Goal: Information Seeking & Learning: Learn about a topic

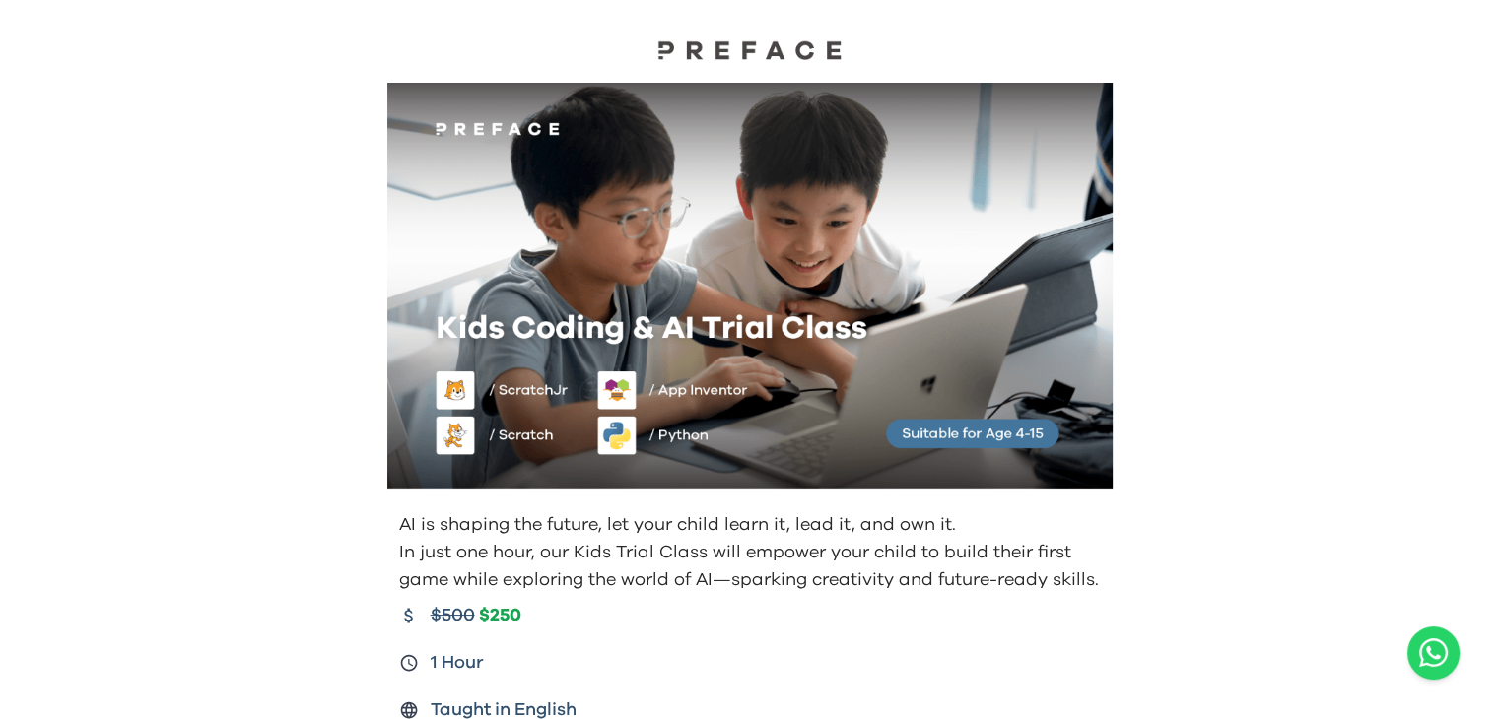
click at [777, 41] on img at bounding box center [749, 49] width 197 height 21
click at [750, 50] on img at bounding box center [749, 49] width 197 height 21
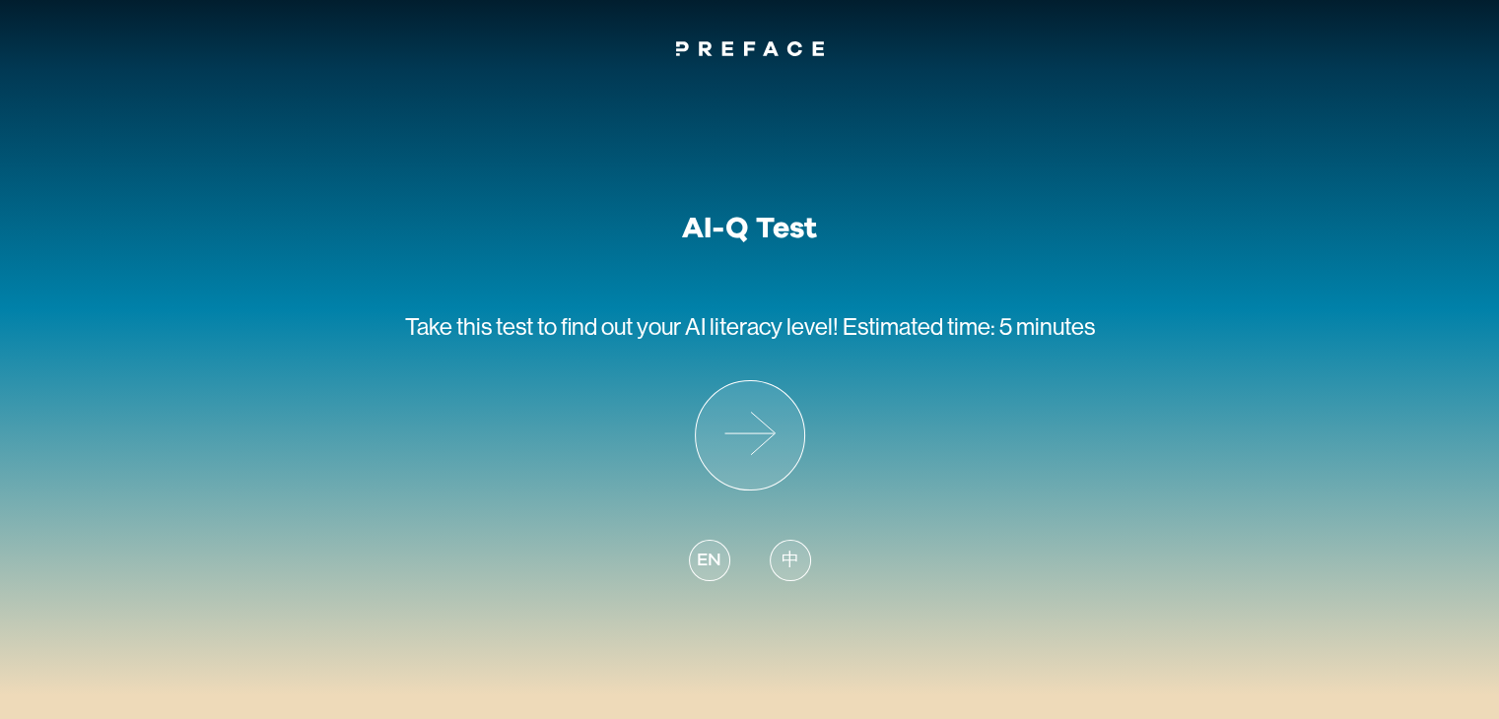
click at [781, 562] on span "中" at bounding box center [790, 561] width 18 height 27
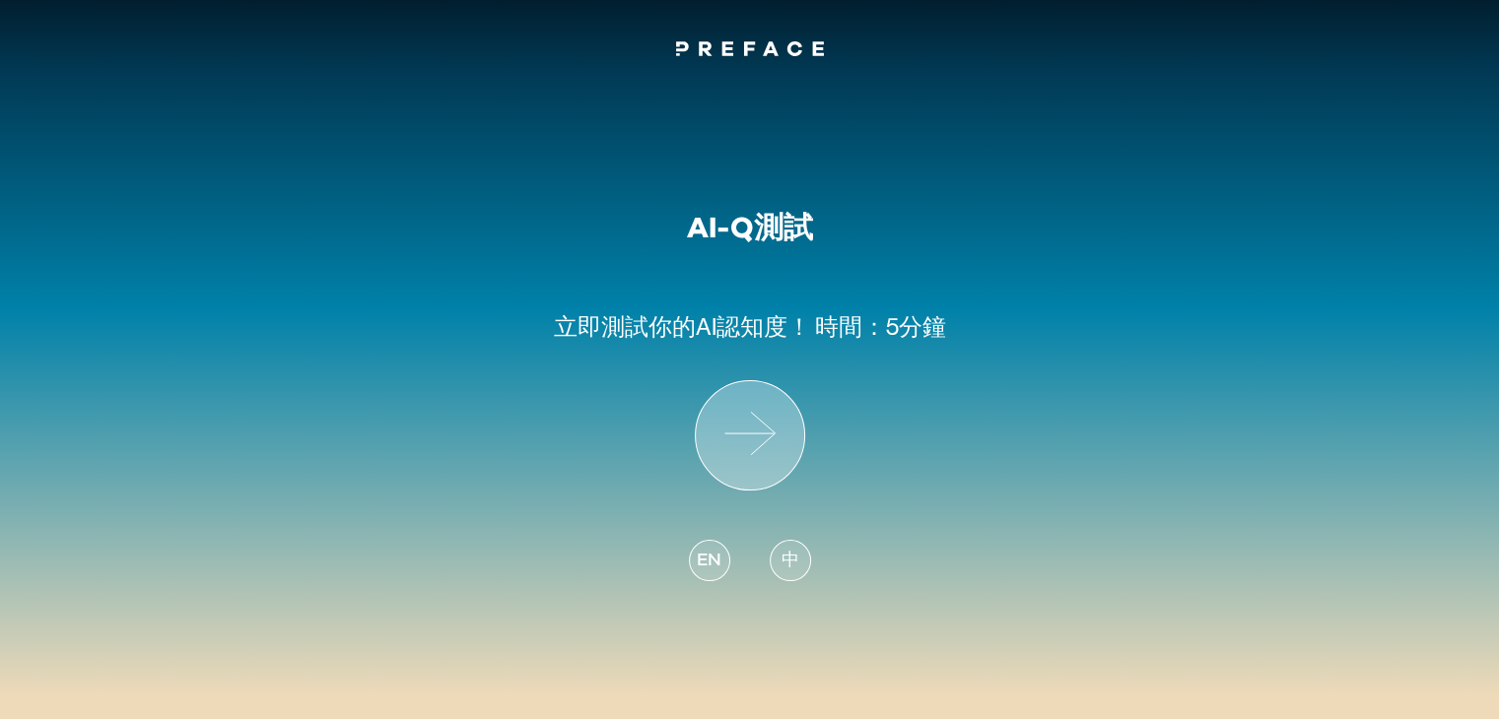
click at [752, 459] on icon at bounding box center [750, 435] width 108 height 108
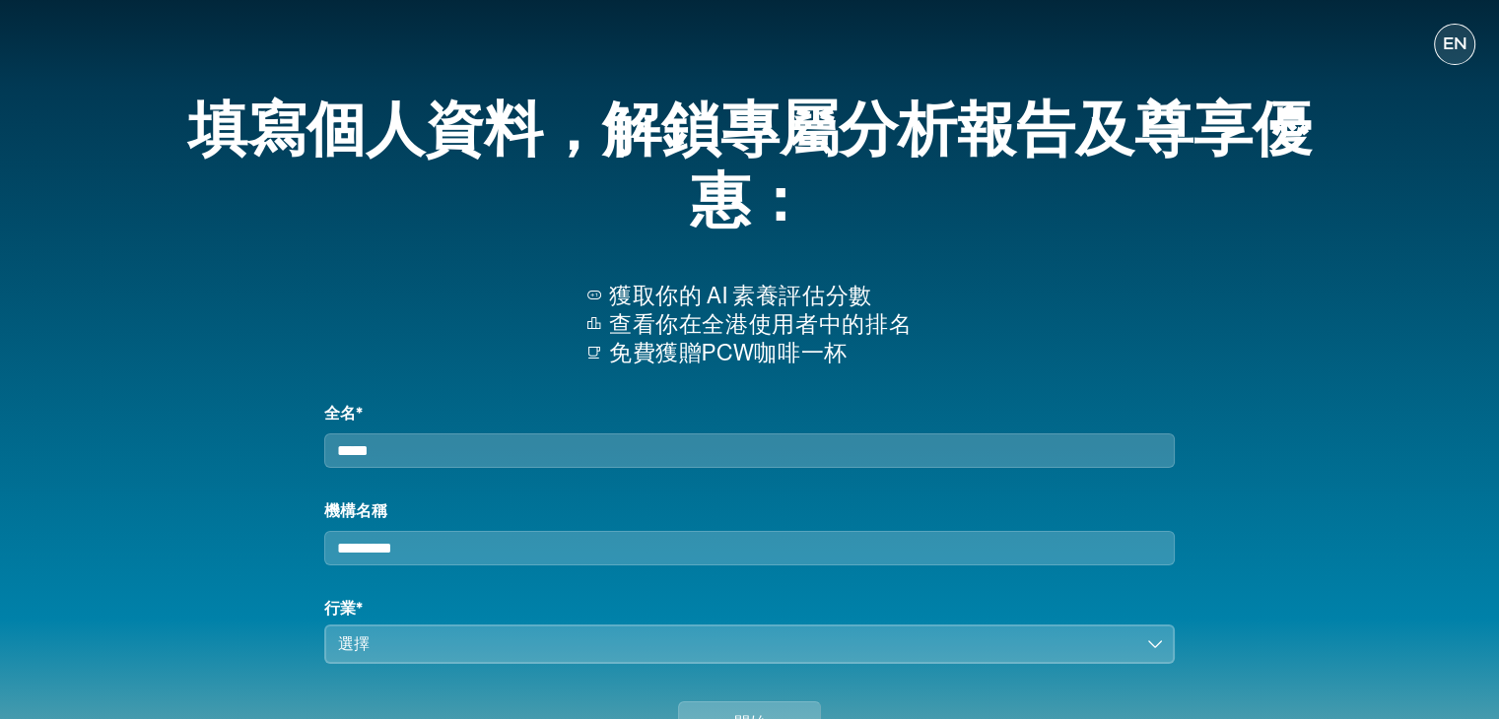
click at [535, 467] on input "全名*" at bounding box center [748, 451] width 849 height 34
type input "******"
type input "*******"
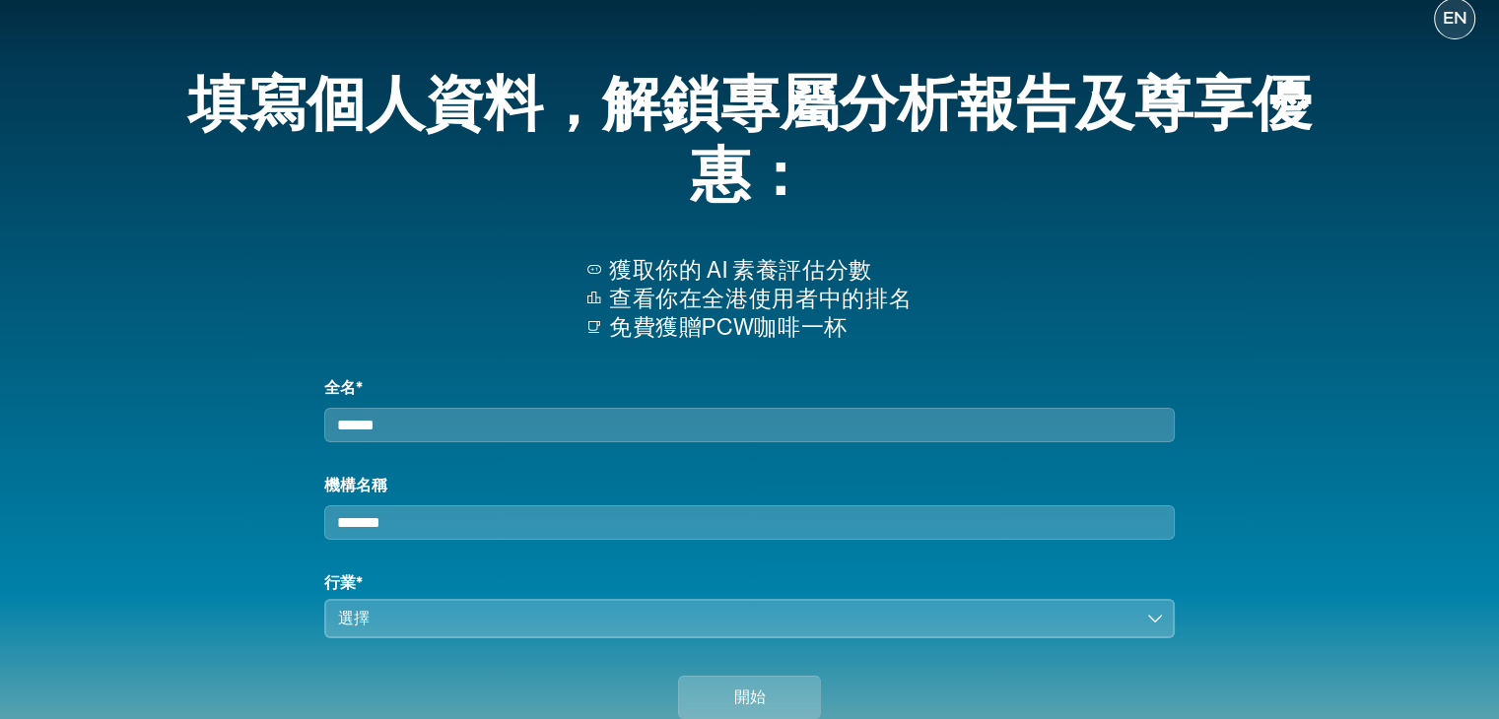
scroll to position [99, 0]
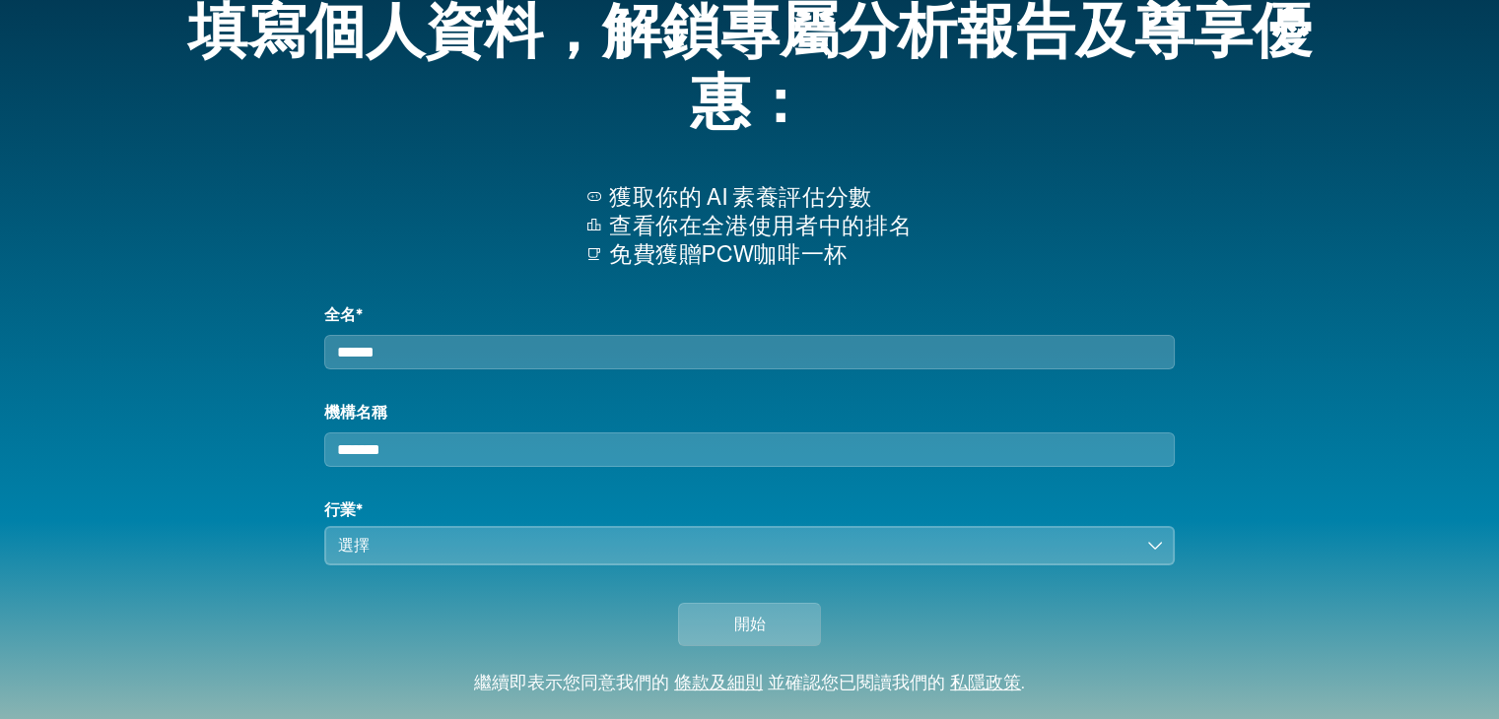
click at [371, 553] on div "選擇" at bounding box center [735, 546] width 794 height 24
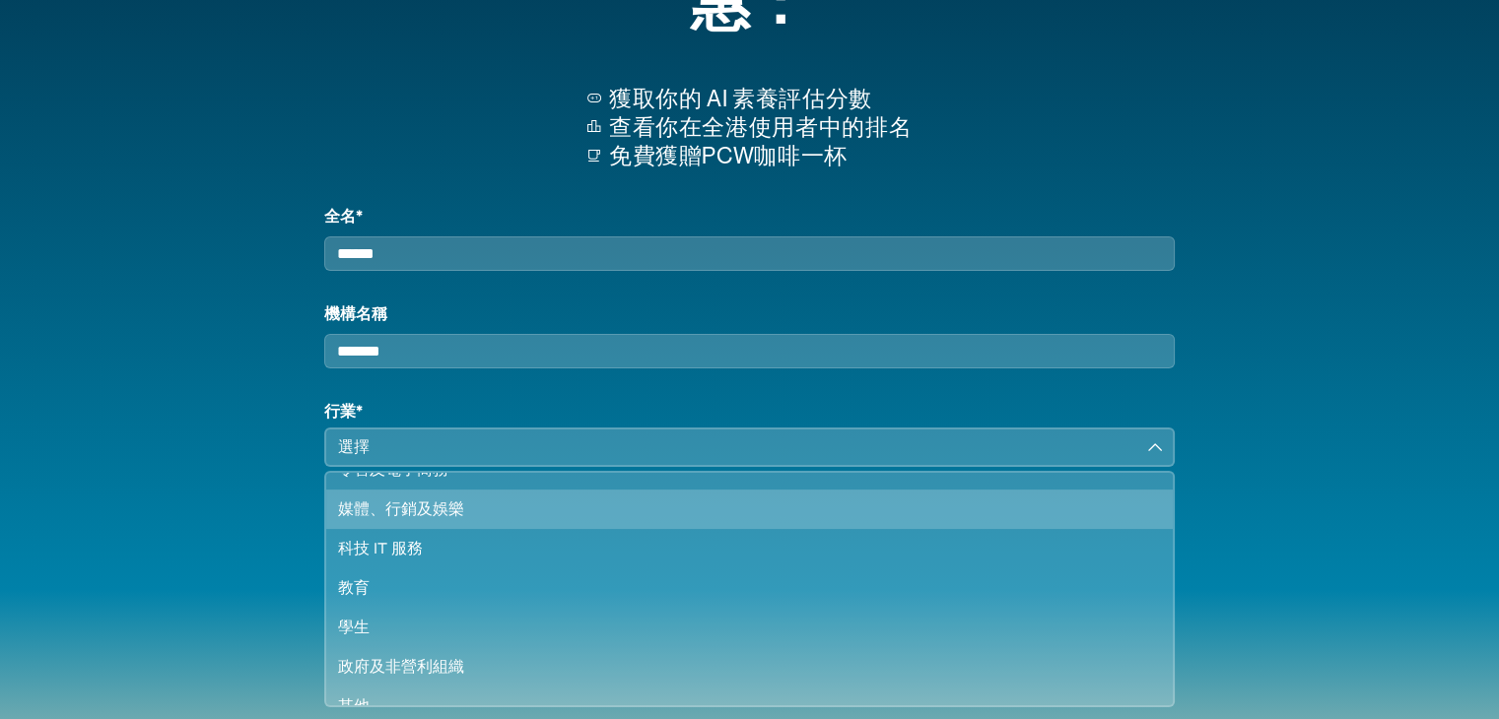
scroll to position [169, 0]
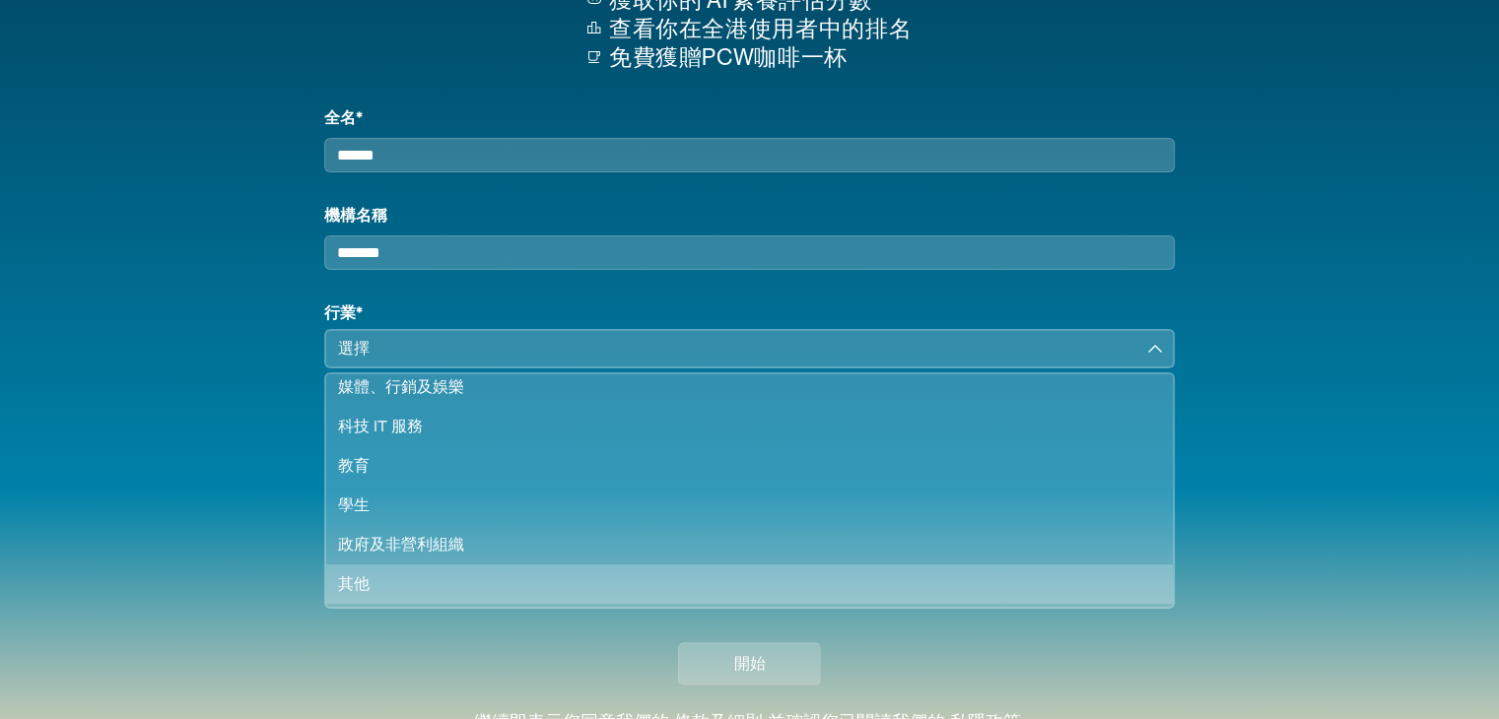
click at [395, 589] on div "其他" at bounding box center [737, 585] width 798 height 24
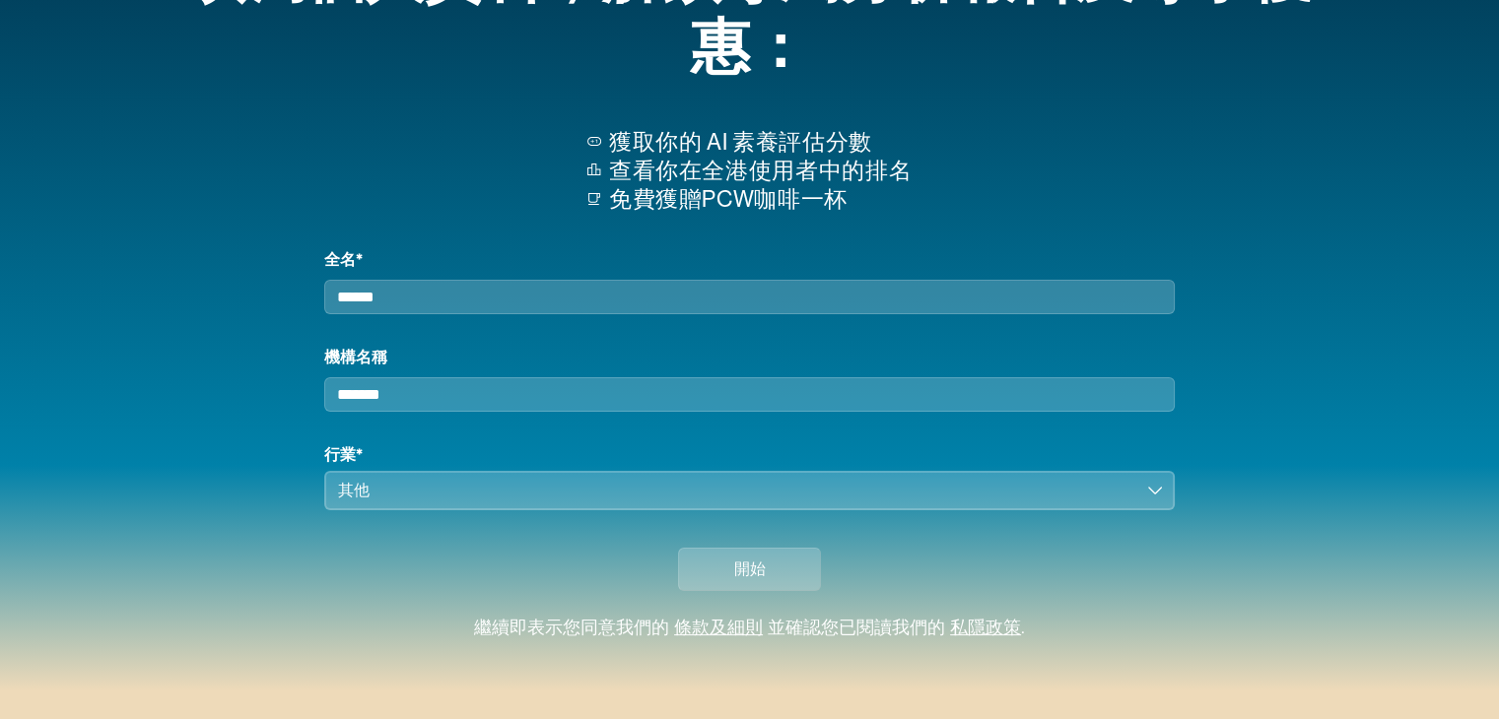
scroll to position [168, 0]
click at [739, 566] on span "開始" at bounding box center [750, 570] width 32 height 24
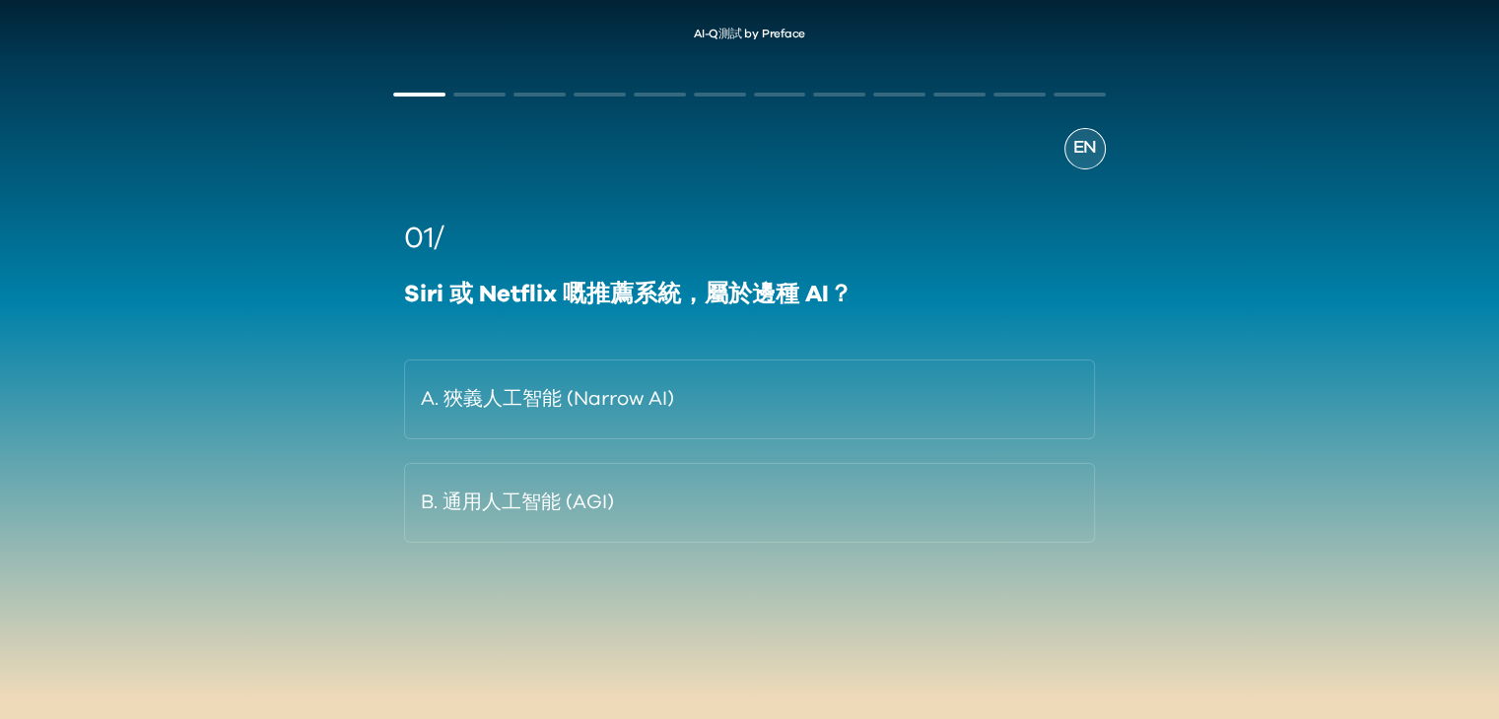
scroll to position [15, 0]
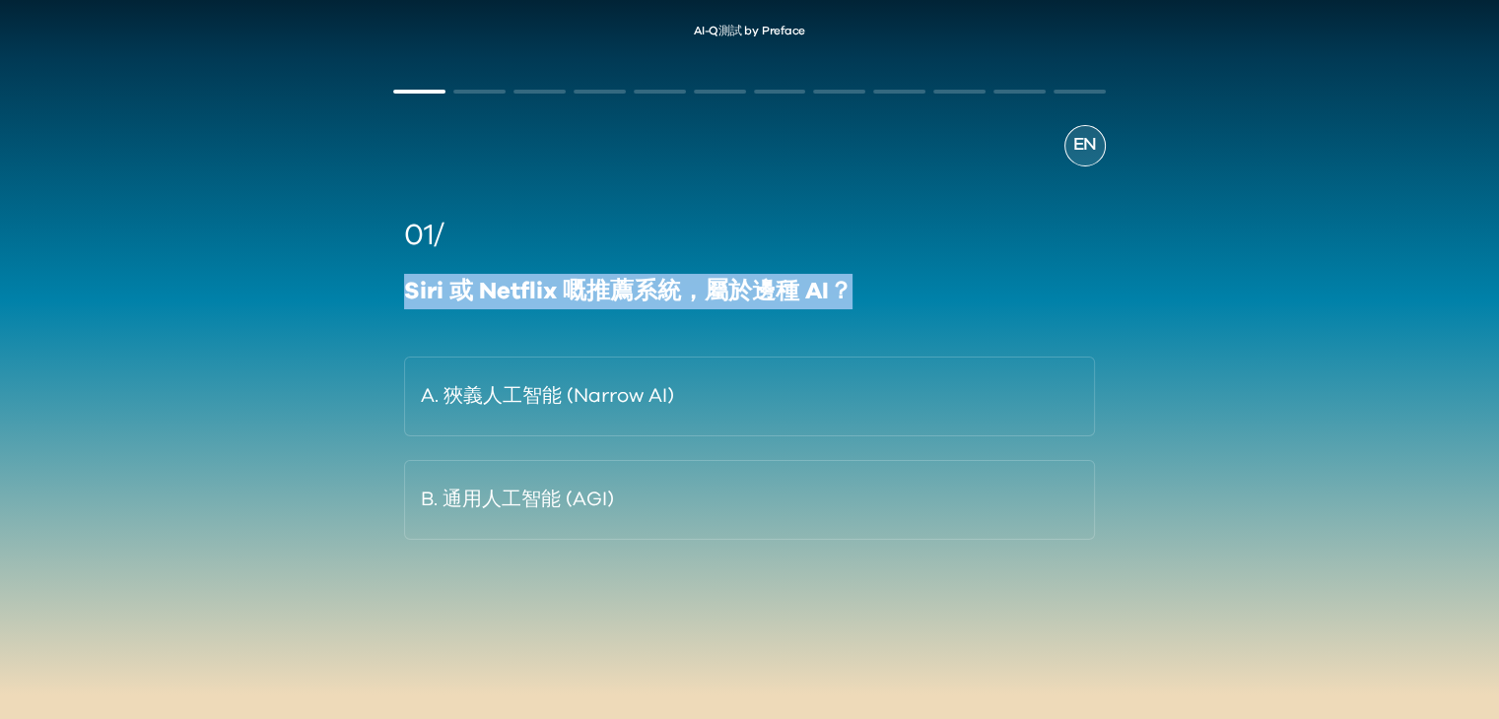
drag, startPoint x: 399, startPoint y: 293, endPoint x: 915, endPoint y: 307, distance: 515.6
click at [915, 307] on div "01/ Siri 或 Netflix 嘅推薦系統，屬於邊種 AI？ A. 狹義人工智能 (Narrow AI) B. 通用人工智能 (AGI)" at bounding box center [749, 377] width 712 height 326
copy div "Siri 或 Netflix 嘅推薦系統，屬於邊種 AI？"
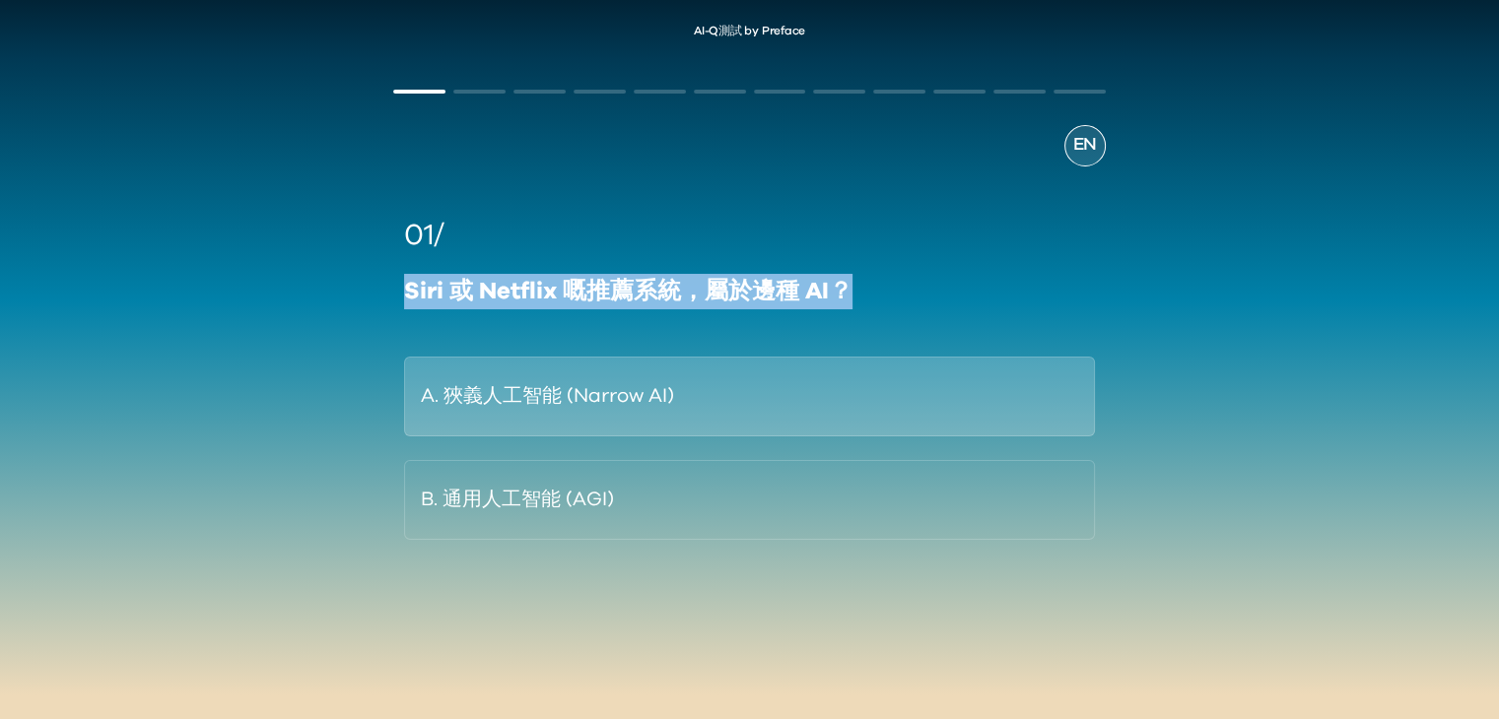
click at [557, 387] on button "A. 狹義人工智能 (Narrow AI)" at bounding box center [749, 397] width 690 height 80
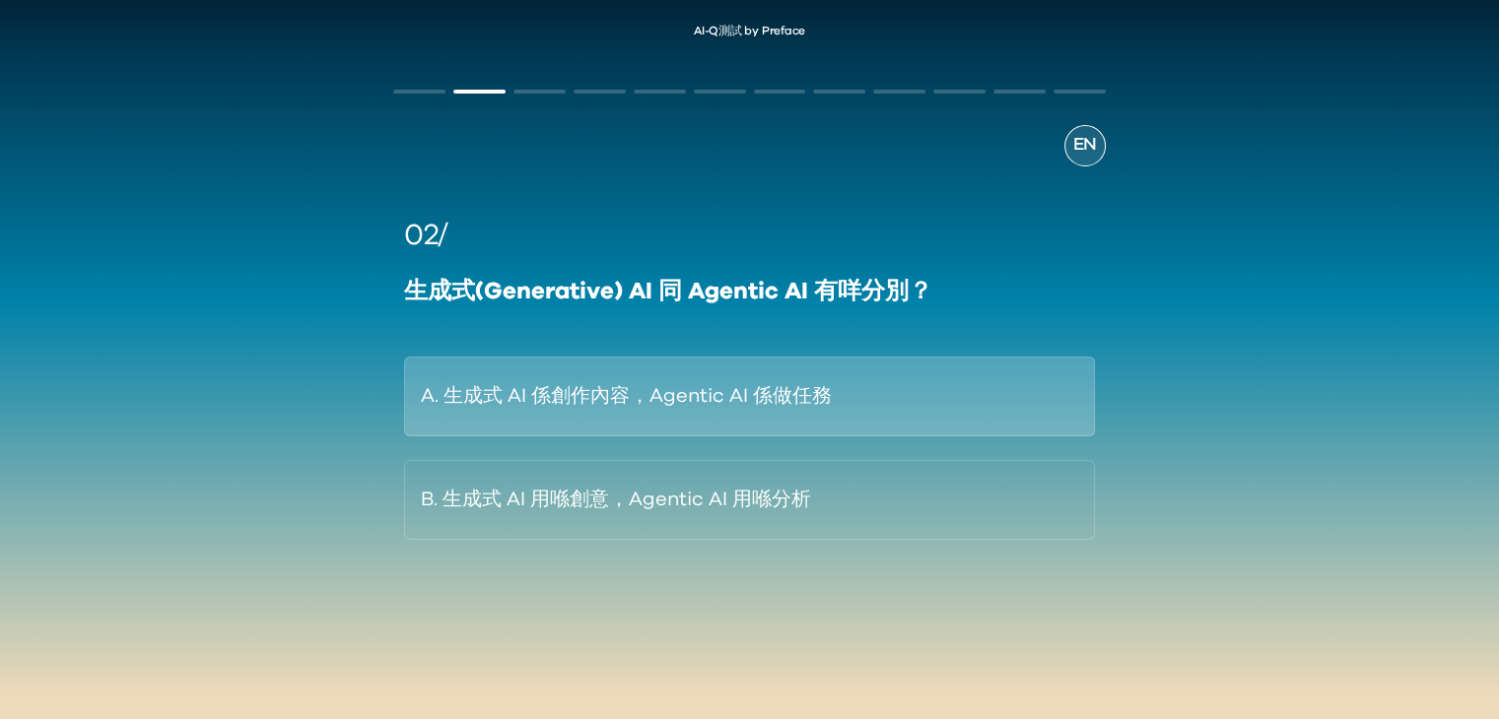
click at [671, 401] on button "A. 生成式 AI 係創作內容，Agentic AI 係做任務" at bounding box center [749, 397] width 690 height 80
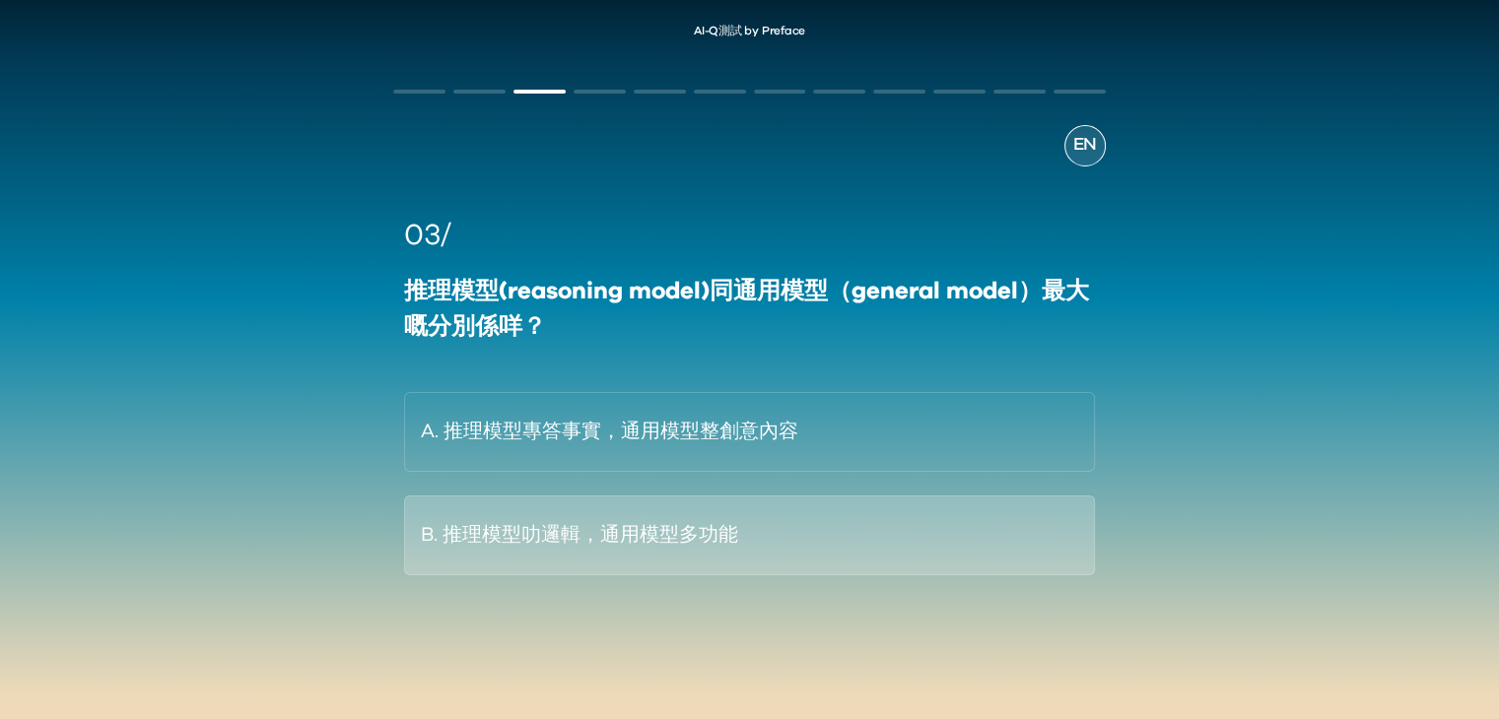
click at [850, 533] on button "B. 推理模型叻邏輯，通用模型多功能" at bounding box center [749, 536] width 690 height 80
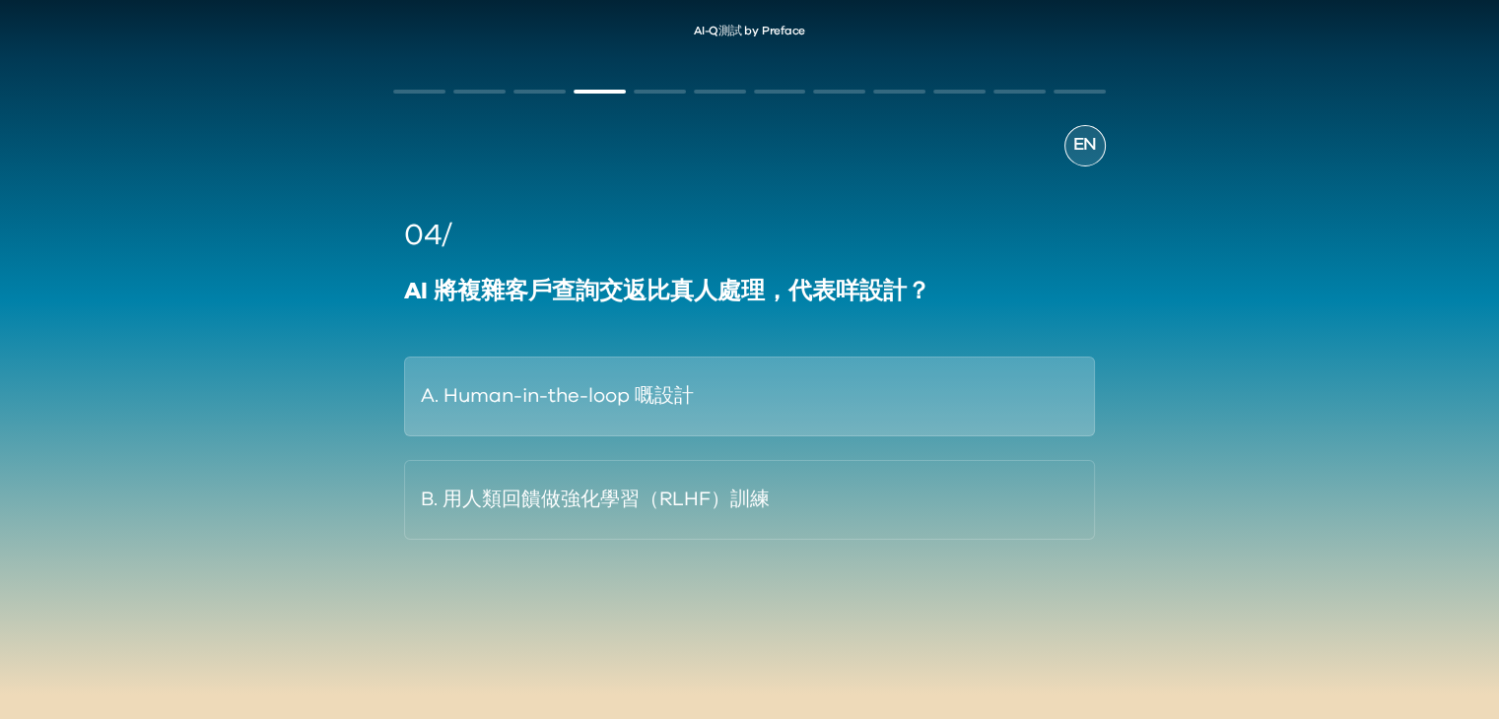
click at [853, 418] on button "A. Human-in-the-loop 嘅設計" at bounding box center [749, 397] width 690 height 80
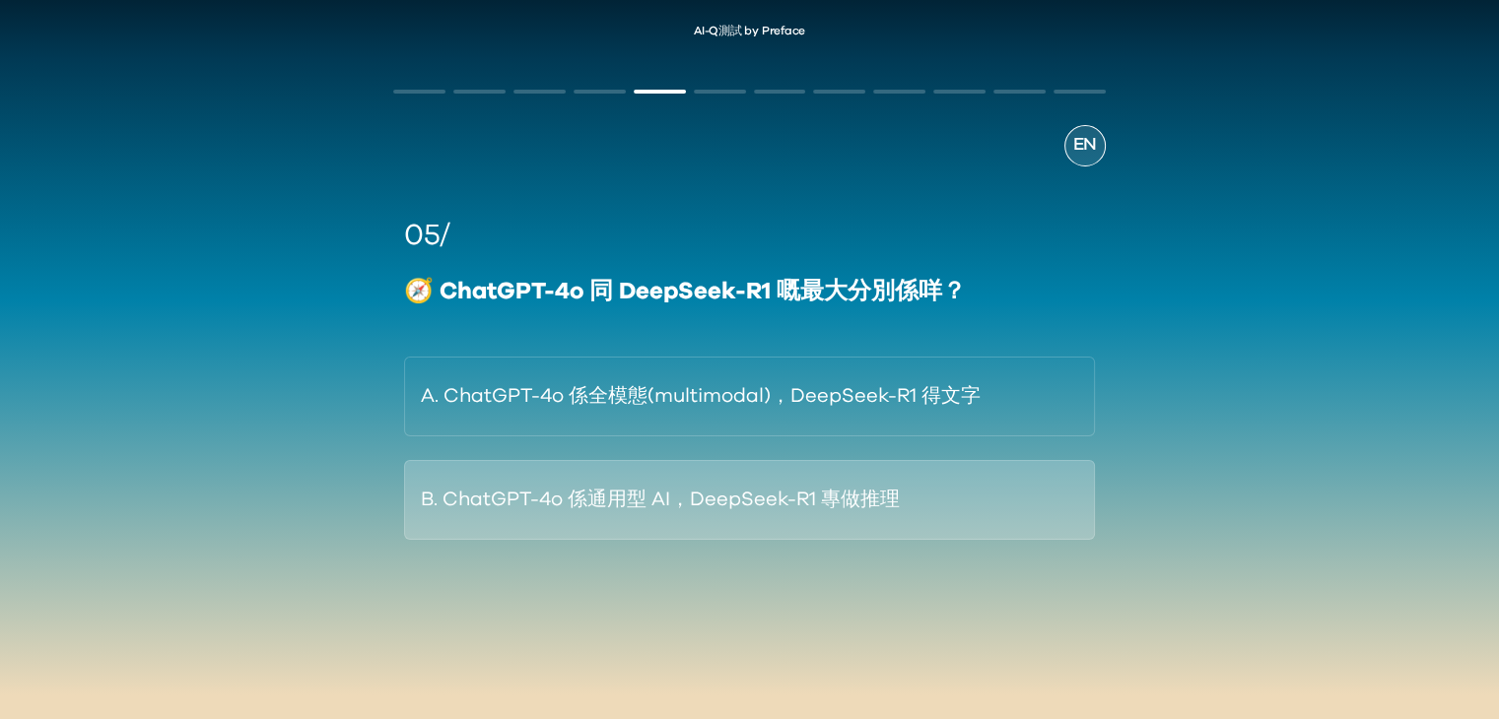
click at [985, 502] on button "B. ChatGPT-4o 係通用型 AI，DeepSeek-R1 專做推理" at bounding box center [749, 500] width 690 height 80
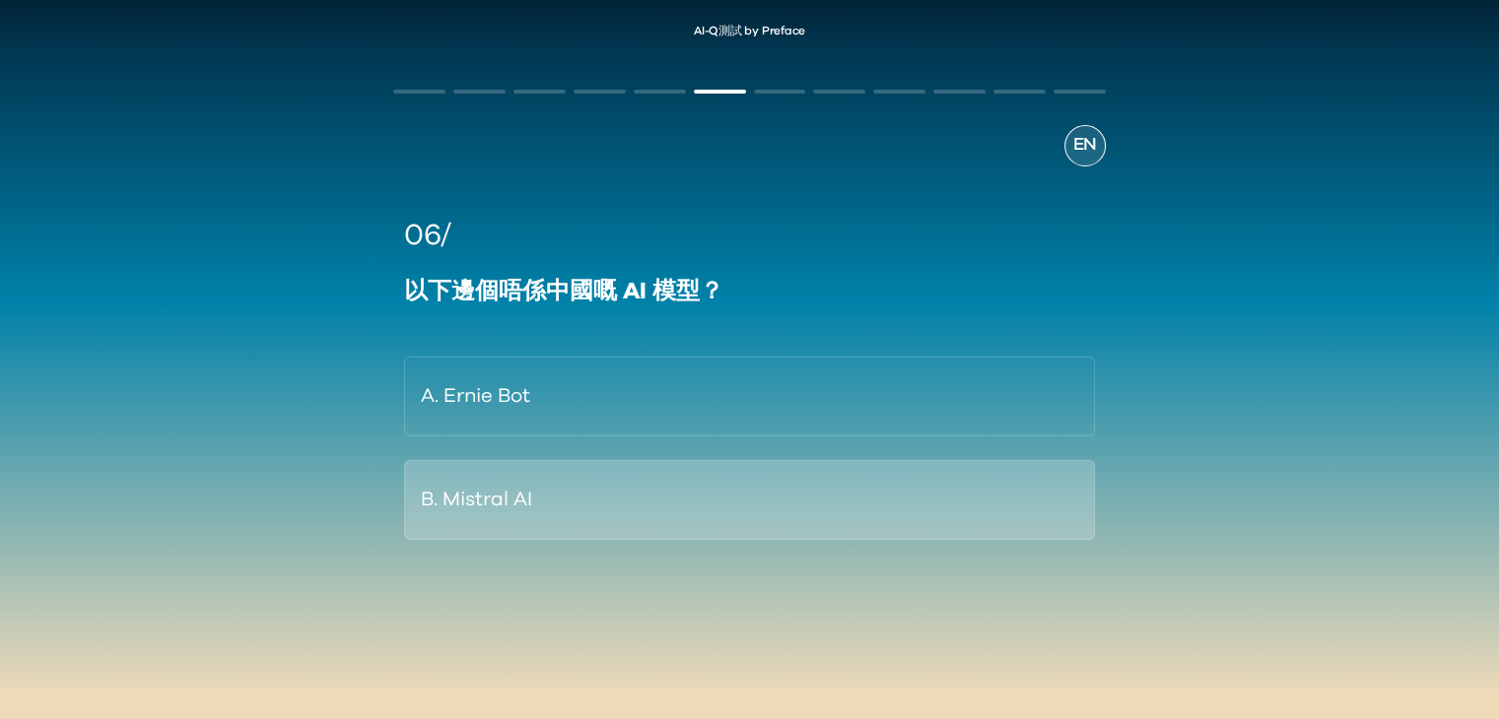
click at [527, 509] on button "B. Mistral AI" at bounding box center [749, 500] width 690 height 80
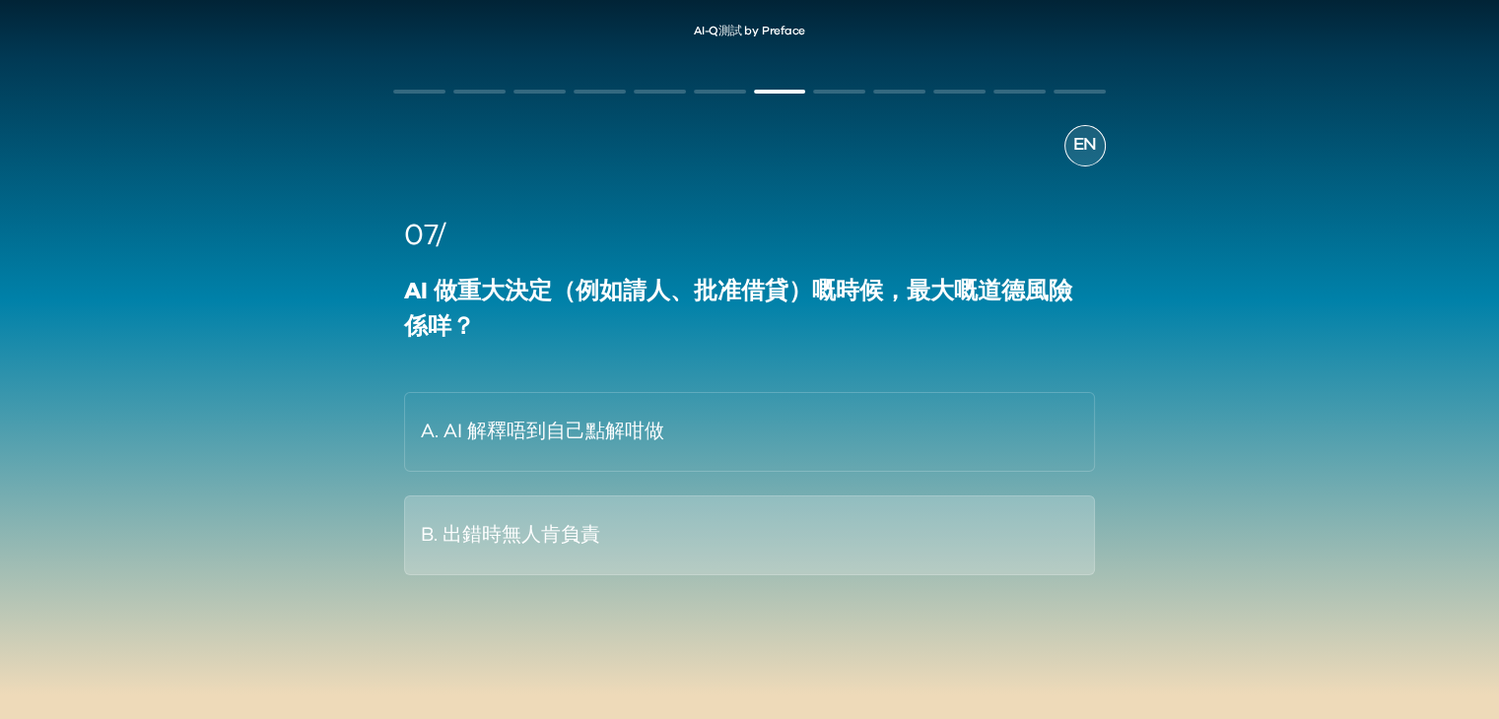
click at [564, 531] on button "B. 出錯時無人肯負責" at bounding box center [749, 536] width 690 height 80
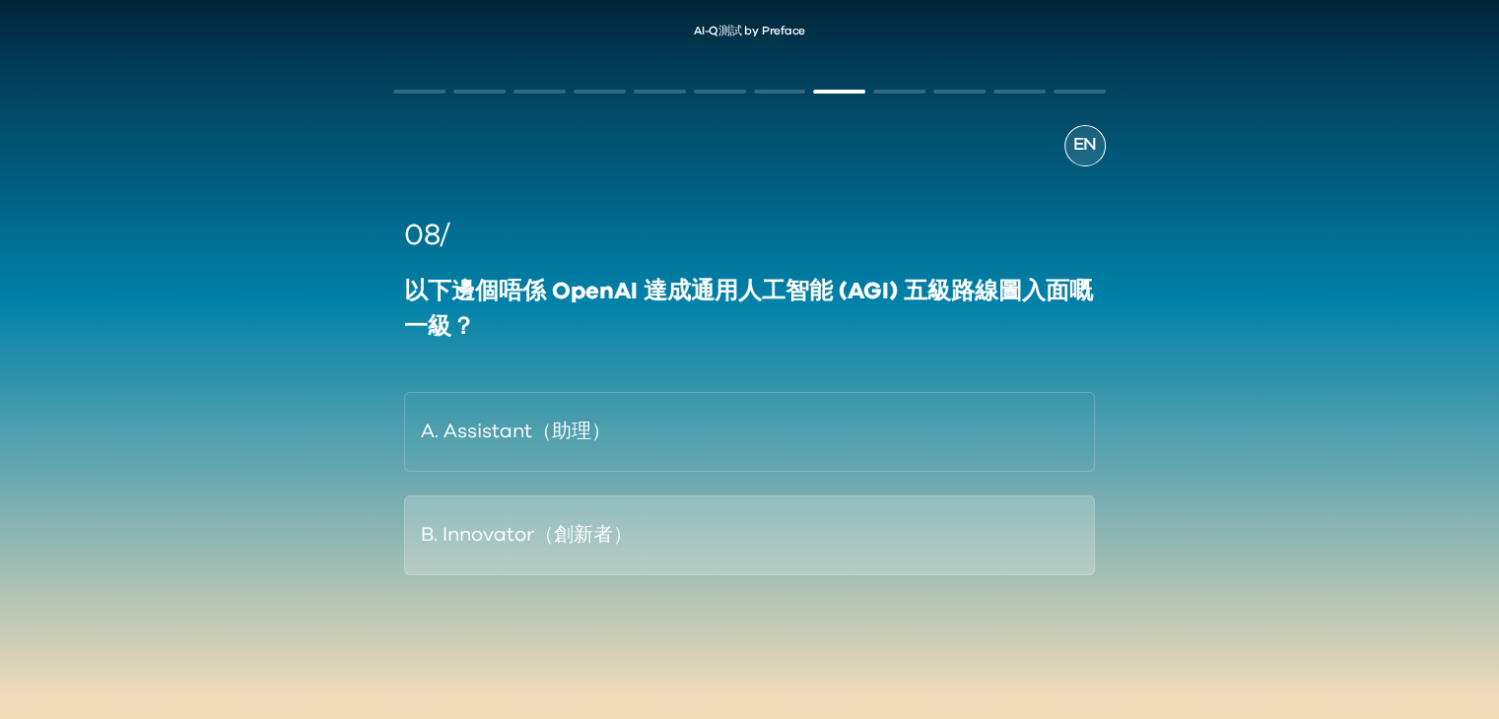
click at [630, 529] on button "B. Innovator（創新者）" at bounding box center [749, 536] width 690 height 80
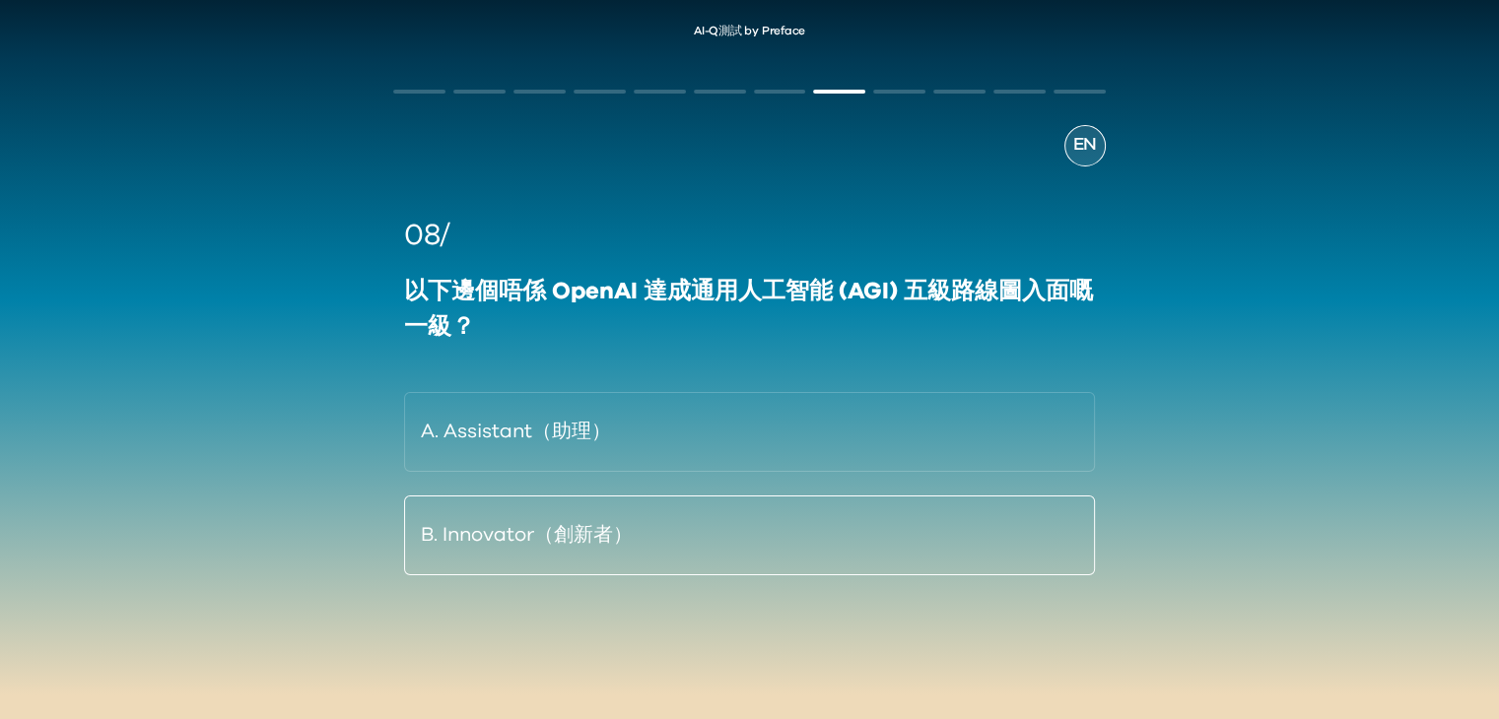
click at [630, 529] on button "B. Innovator（創新者）" at bounding box center [749, 536] width 690 height 80
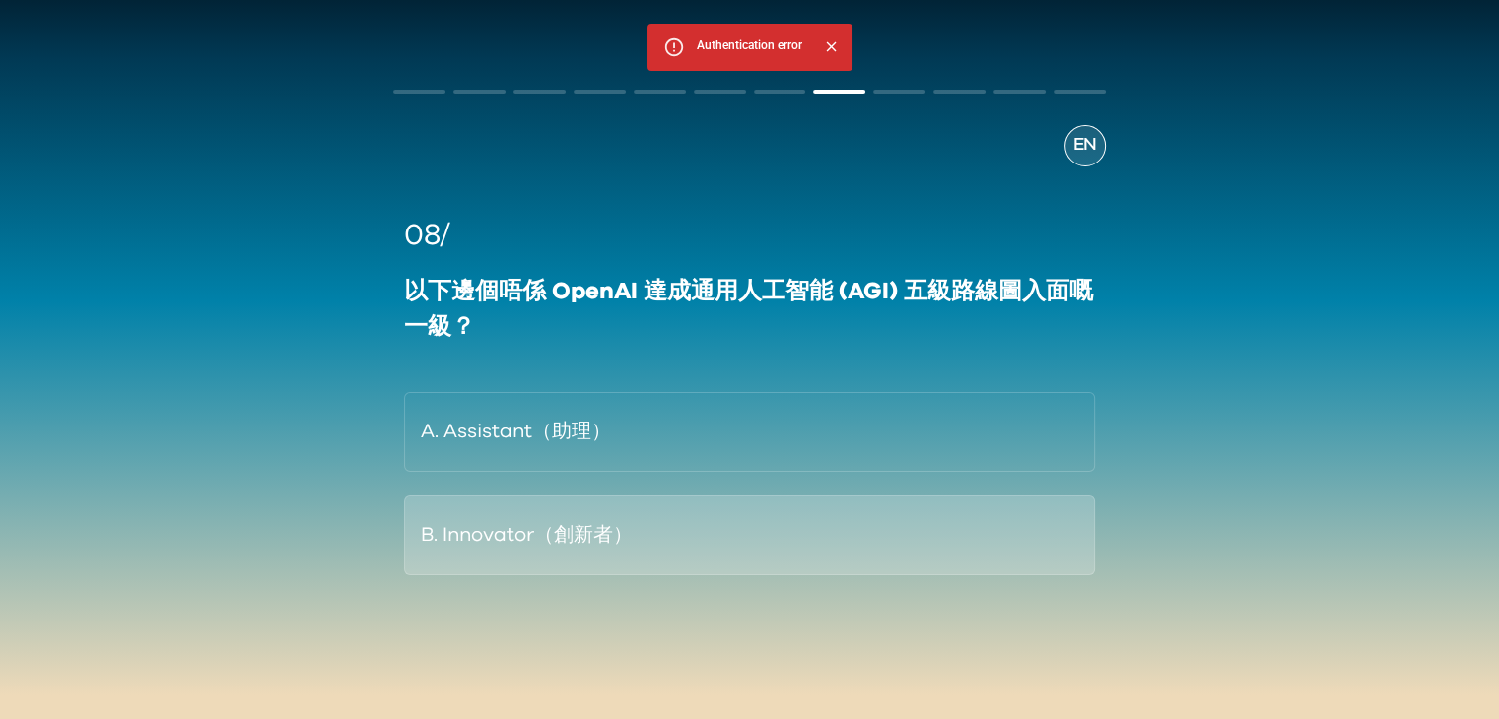
click at [475, 567] on button "B. Innovator（創新者）" at bounding box center [749, 536] width 690 height 80
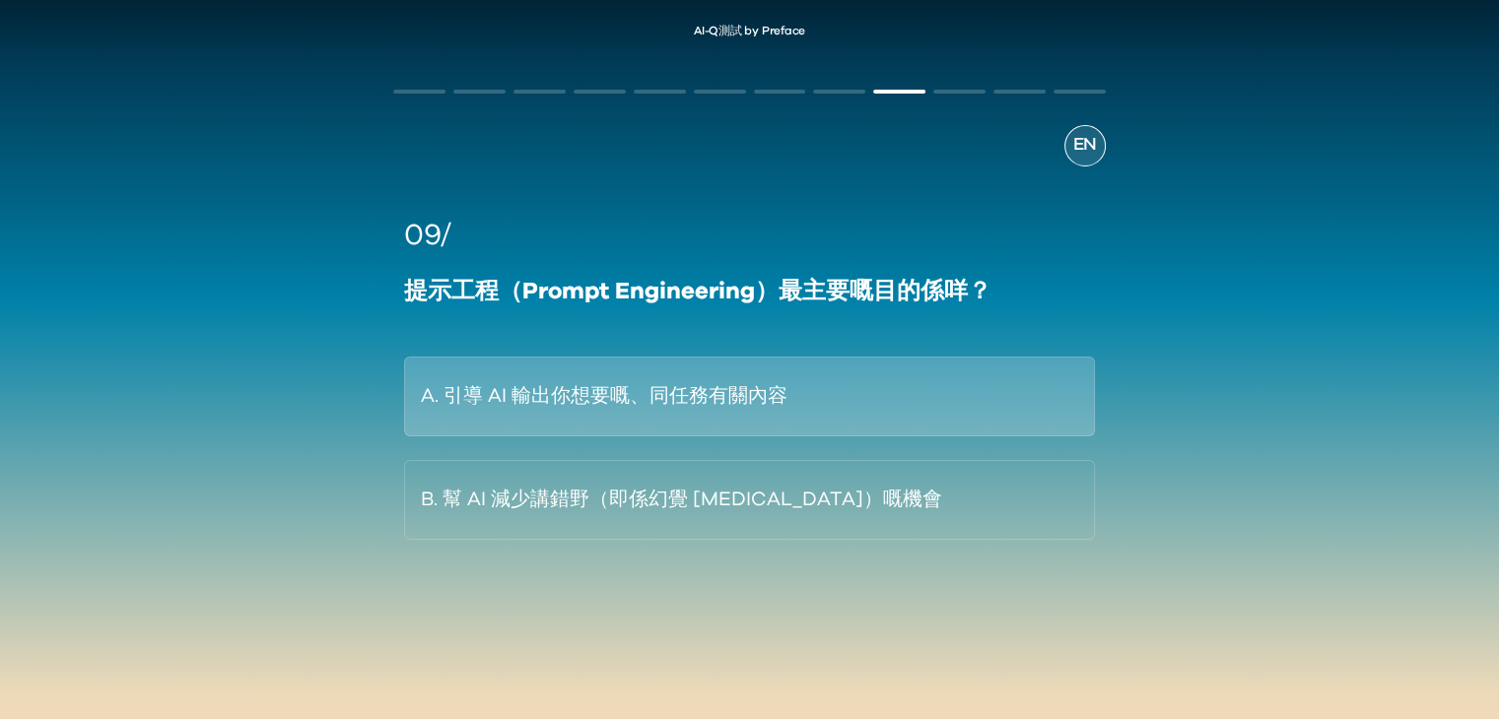
click at [661, 420] on button "A. 引導 AI 輸出你想要嘅、同任務有關內容" at bounding box center [749, 397] width 690 height 80
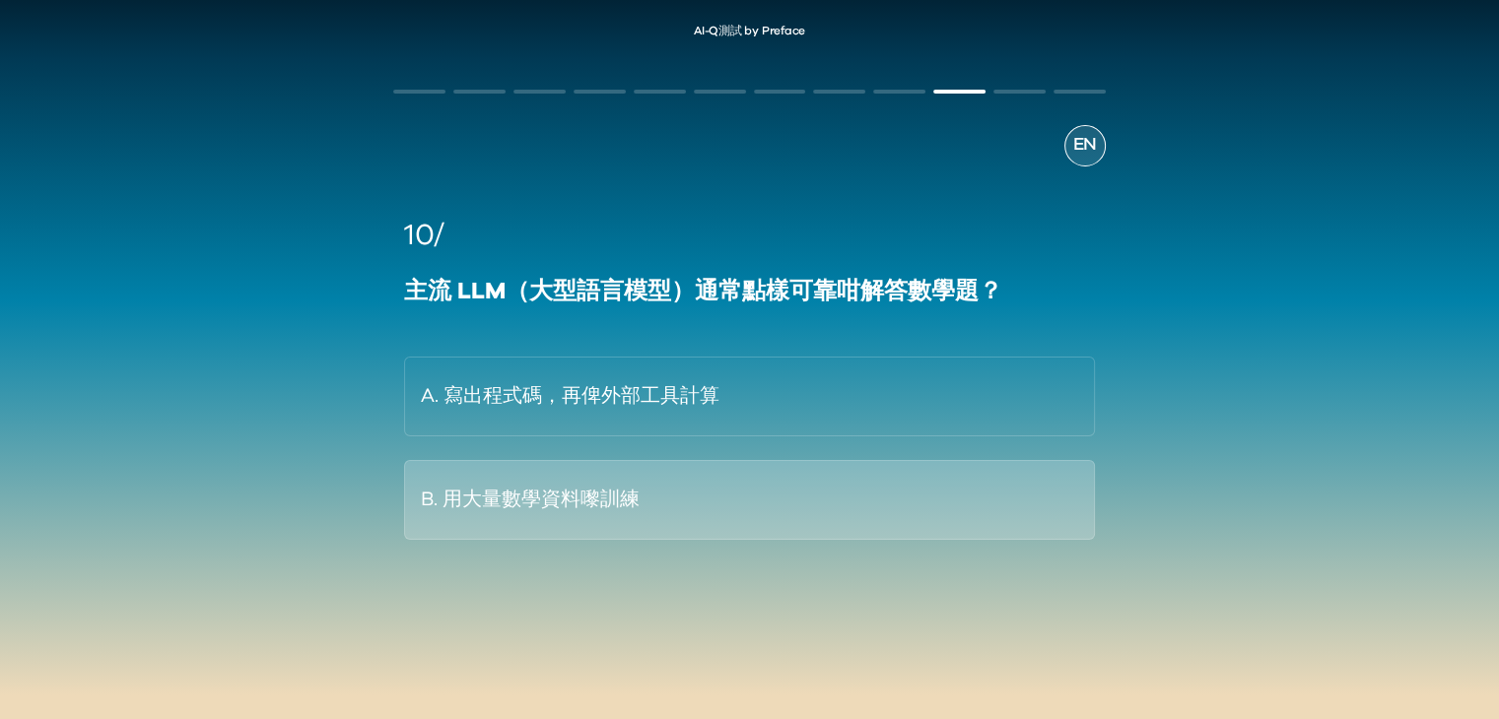
click at [773, 513] on button "B. 用大量數學資料嚟訓練" at bounding box center [749, 500] width 690 height 80
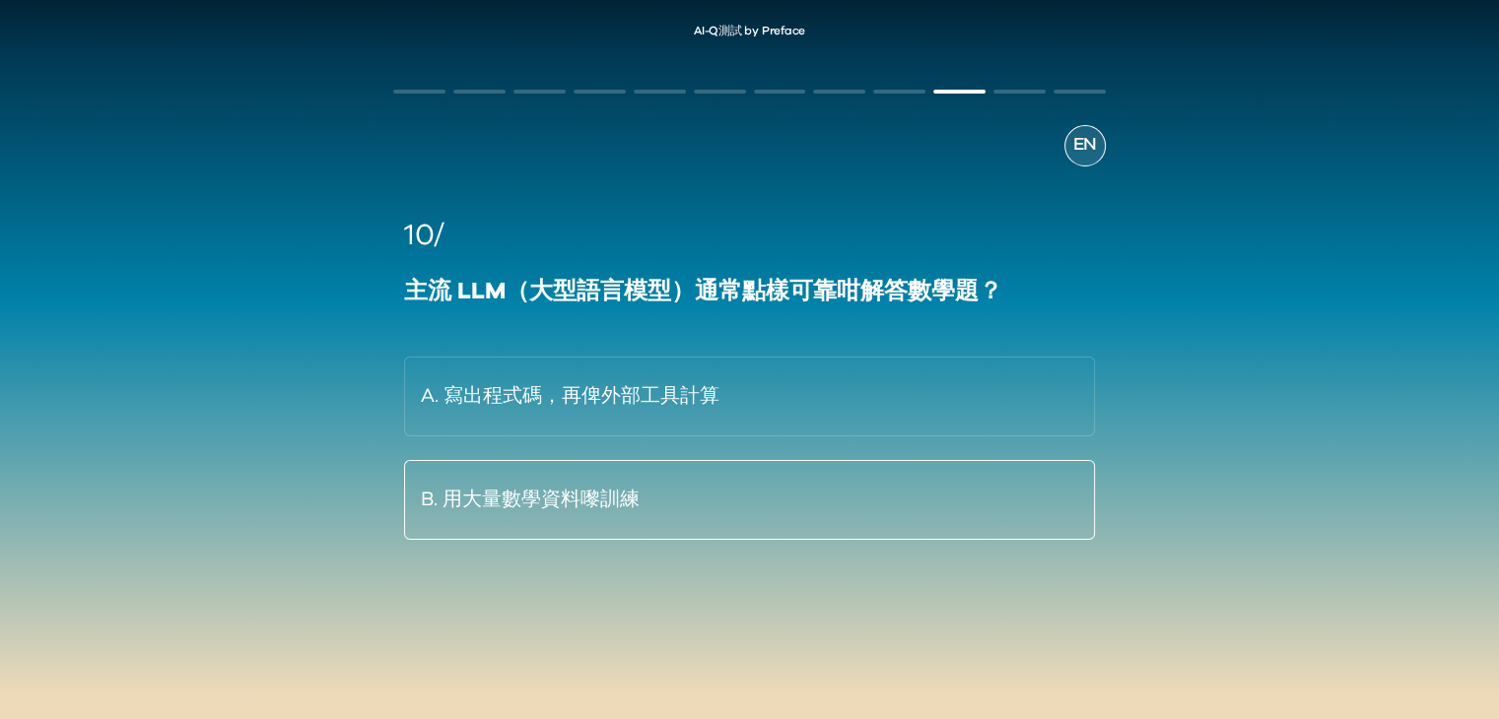
click at [773, 513] on button "B. 用大量數學資料嚟訓練" at bounding box center [749, 500] width 690 height 80
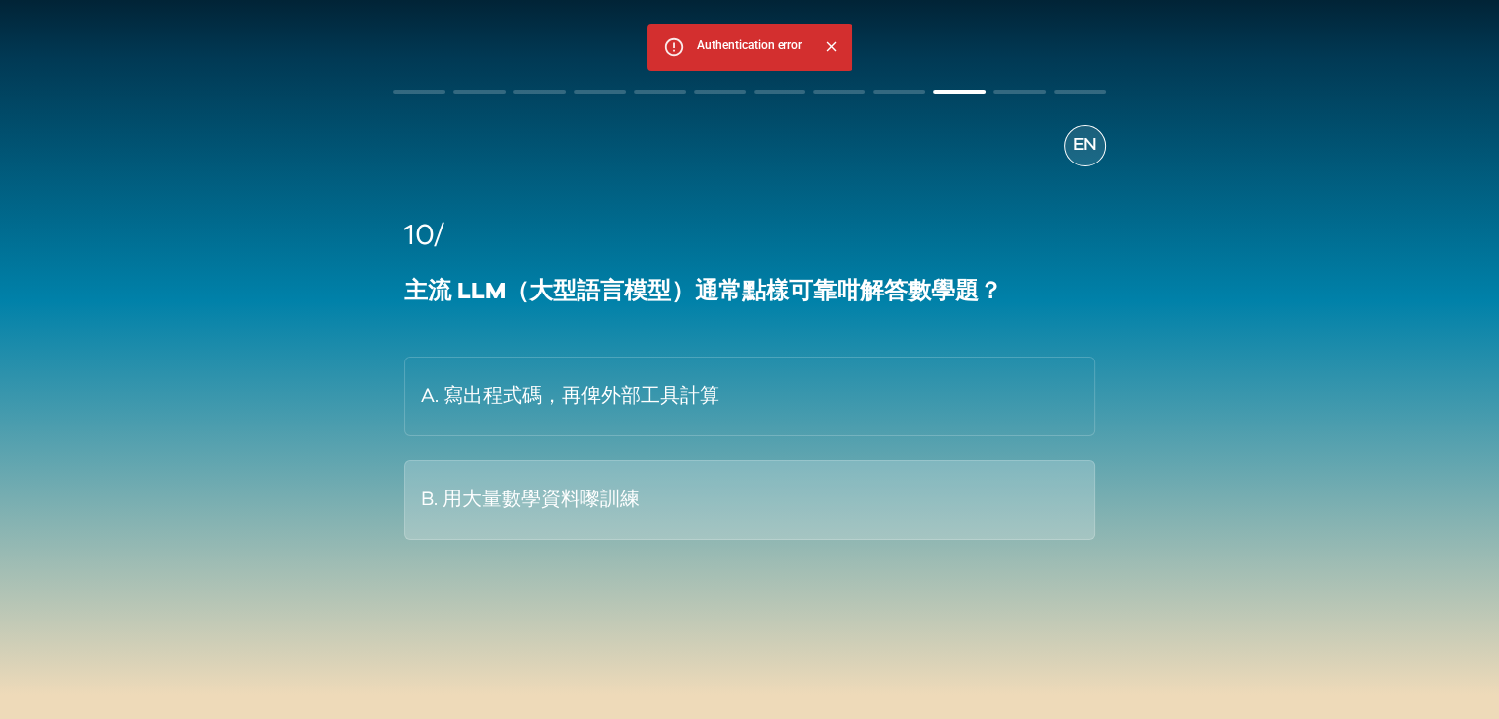
click at [471, 499] on button "B. 用大量數學資料嚟訓練" at bounding box center [749, 500] width 690 height 80
click at [411, 496] on div "10/ 主流 LLM（大型語言模型）通常點樣可靠咁解答數學題？ A. 寫出程式碼，再俾外部工具計算 B. 用大量數學資料嚟訓練" at bounding box center [749, 388] width 712 height 443
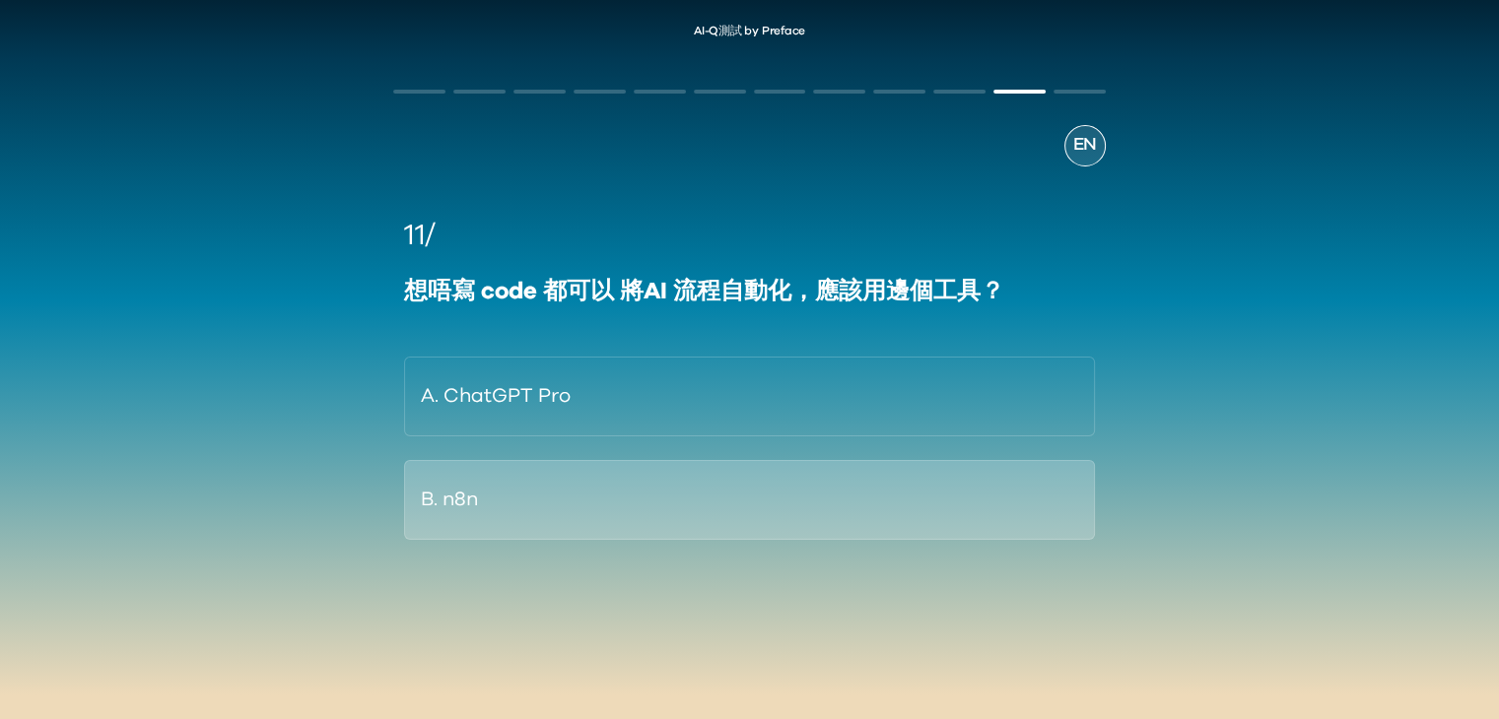
click at [462, 494] on button "B. n8n" at bounding box center [749, 500] width 690 height 80
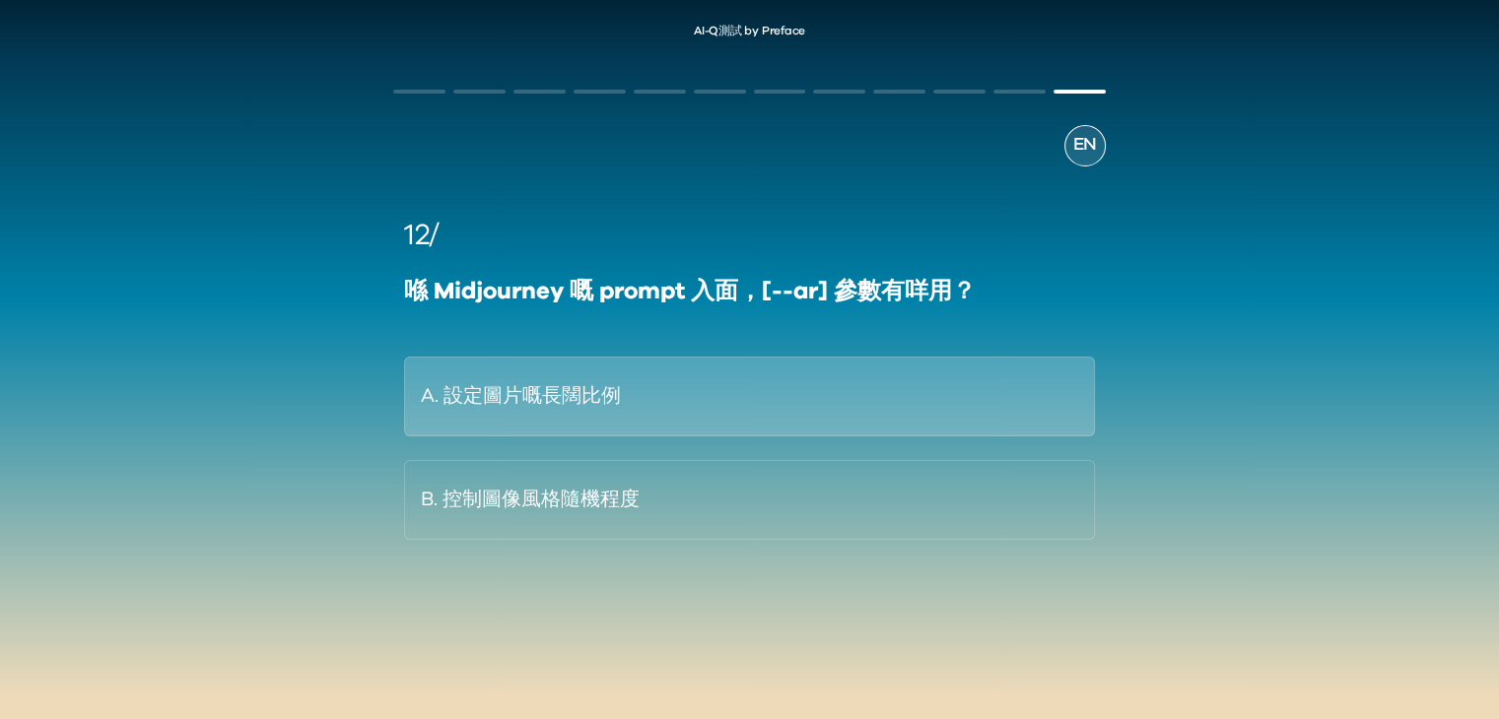
click at [568, 400] on button "A. 設定圖片嘅長闊比例" at bounding box center [749, 397] width 690 height 80
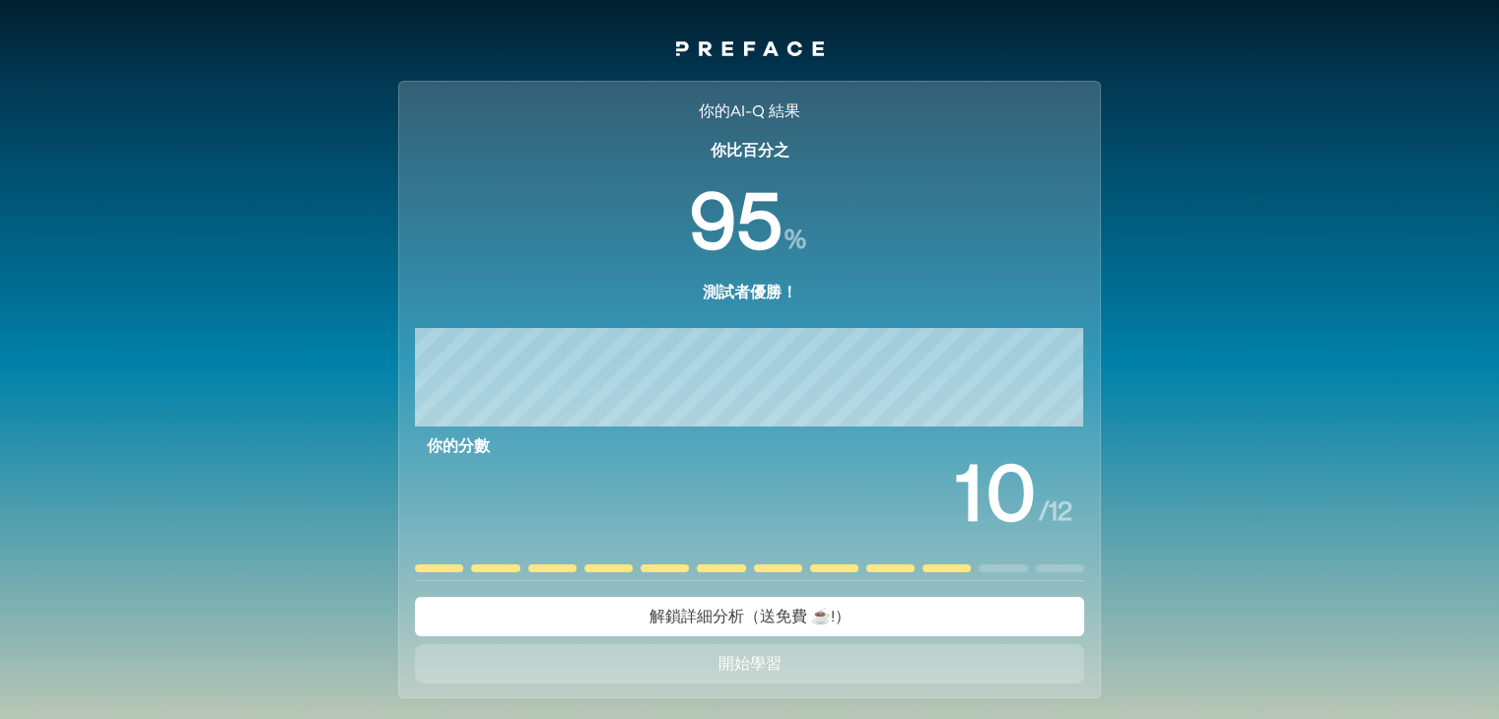
click at [903, 623] on button "解鎖詳細分析（送免費 ☕️!）" at bounding box center [749, 616] width 669 height 39
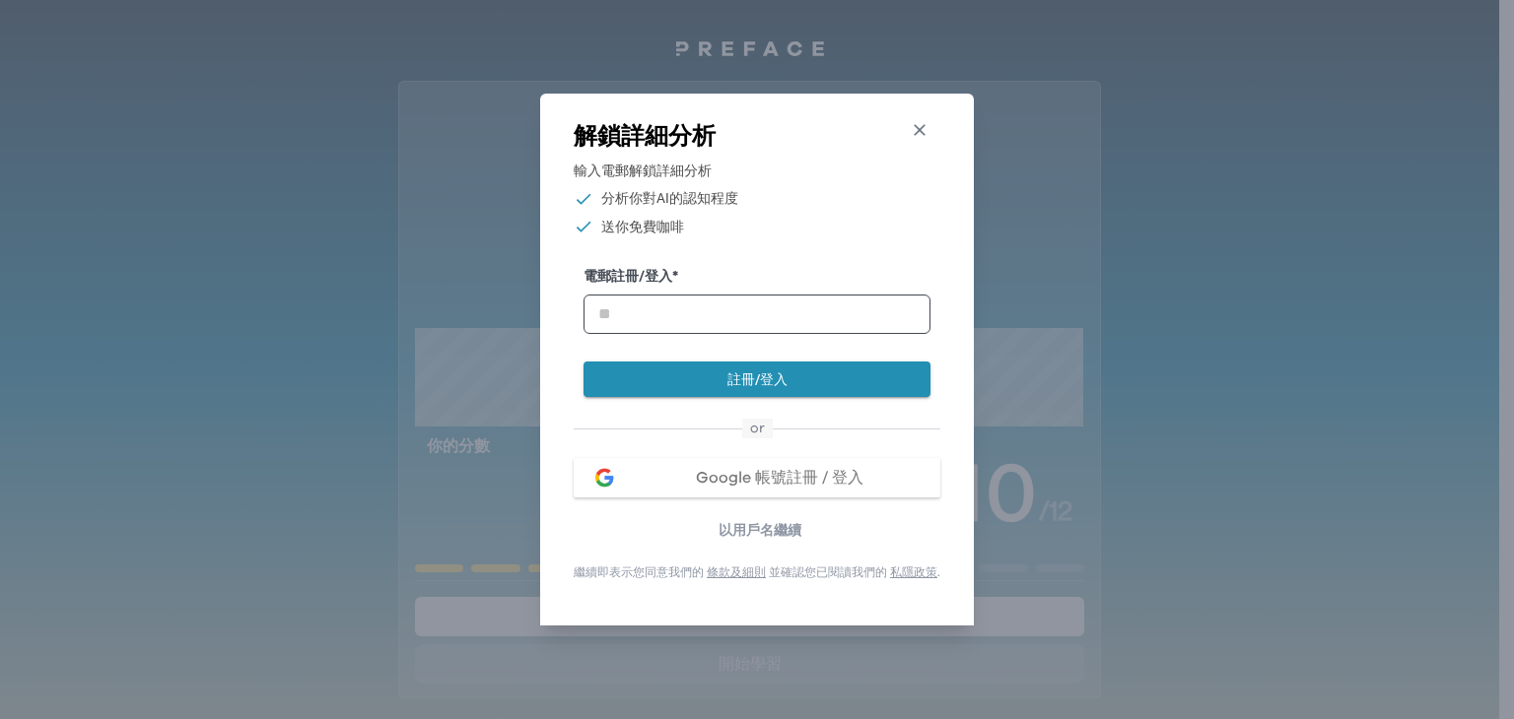
click at [922, 124] on icon "button" at bounding box center [920, 130] width 21 height 21
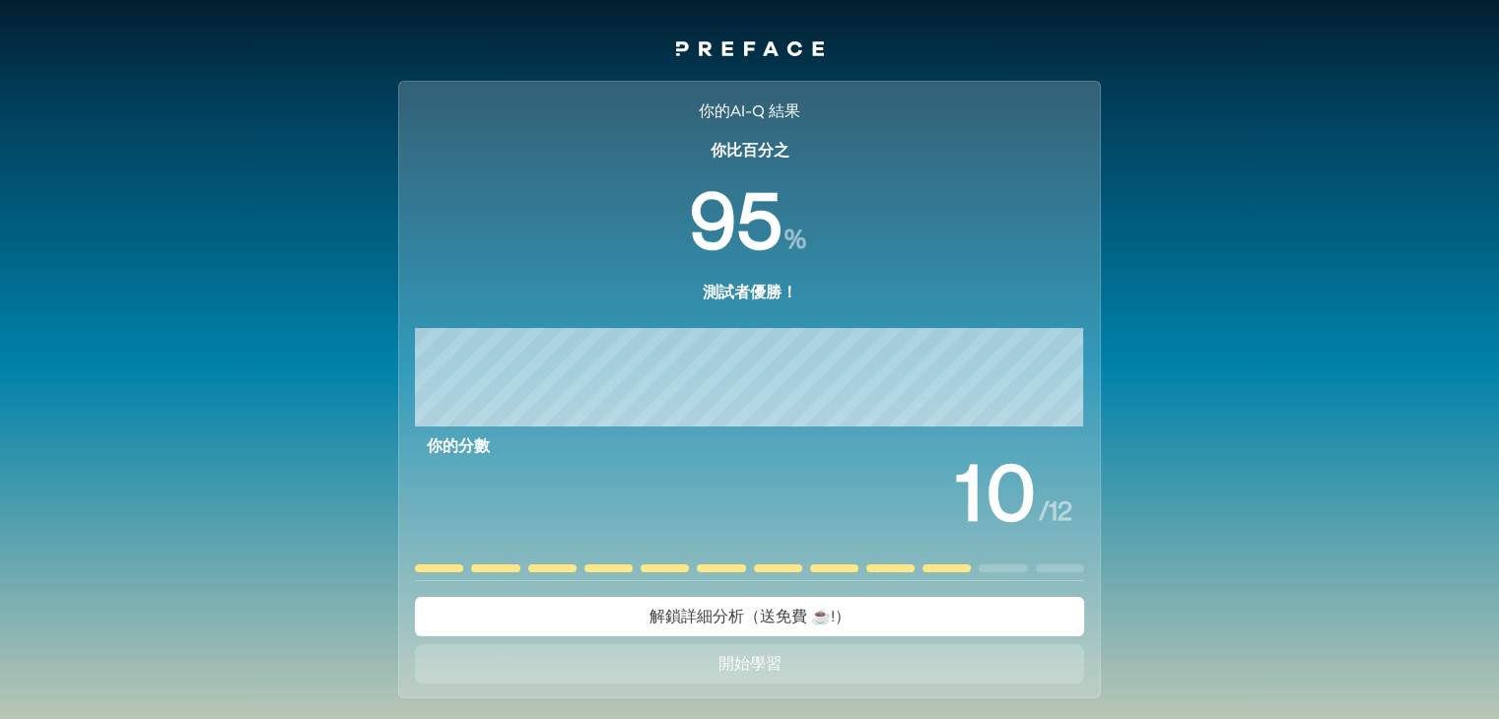
click at [777, 610] on span "解鎖詳細分析（送免費 ☕️!）" at bounding box center [749, 617] width 201 height 16
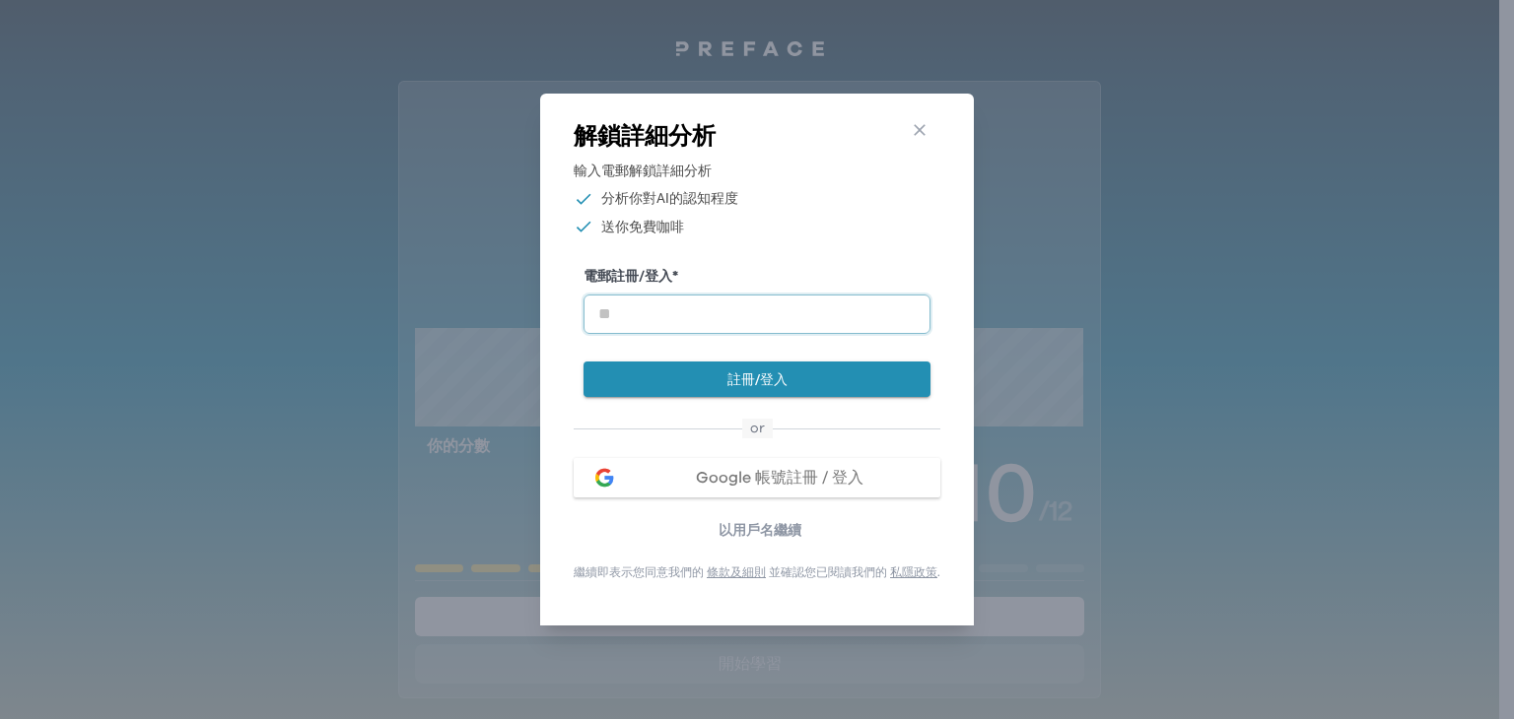
click at [748, 297] on input "email" at bounding box center [756, 314] width 347 height 39
type input "**********"
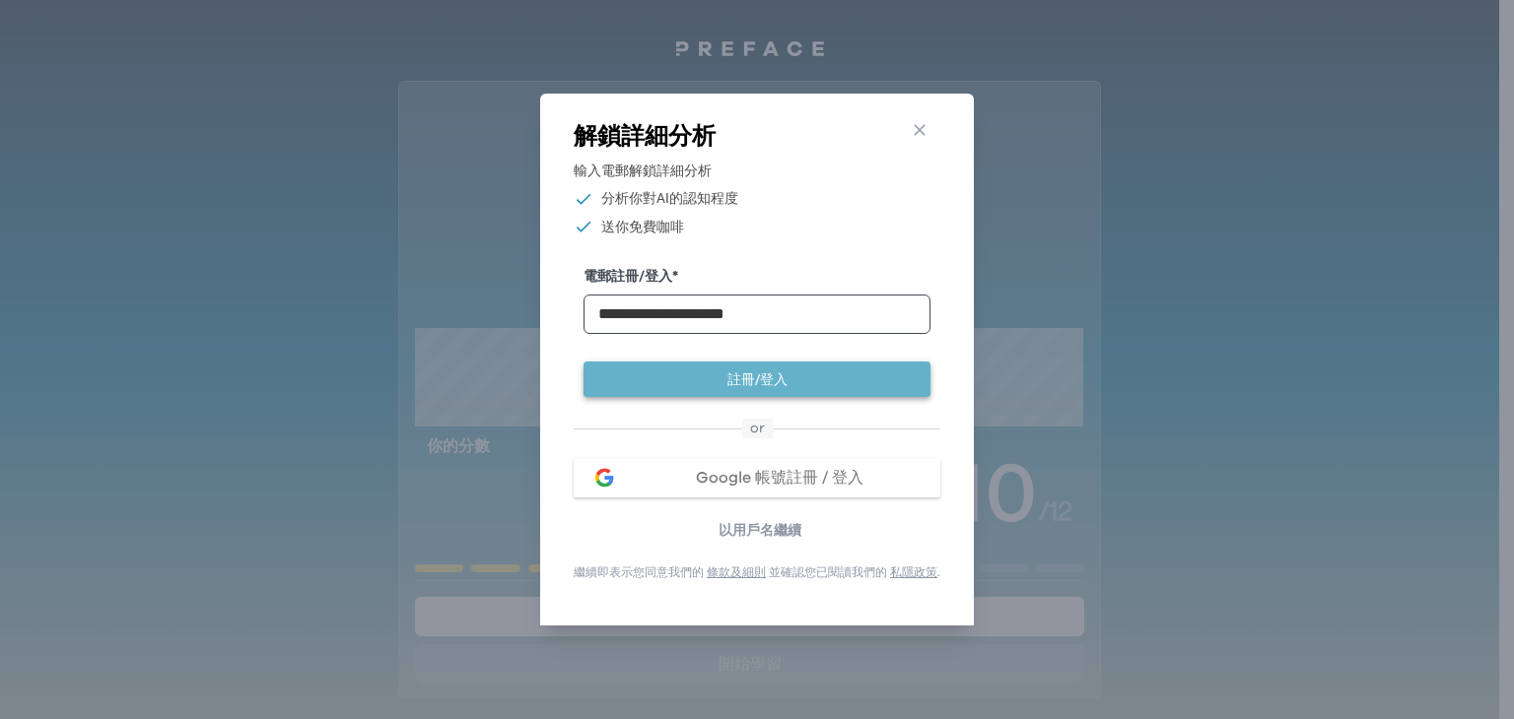
click at [770, 379] on button "註冊/登入" at bounding box center [756, 380] width 347 height 36
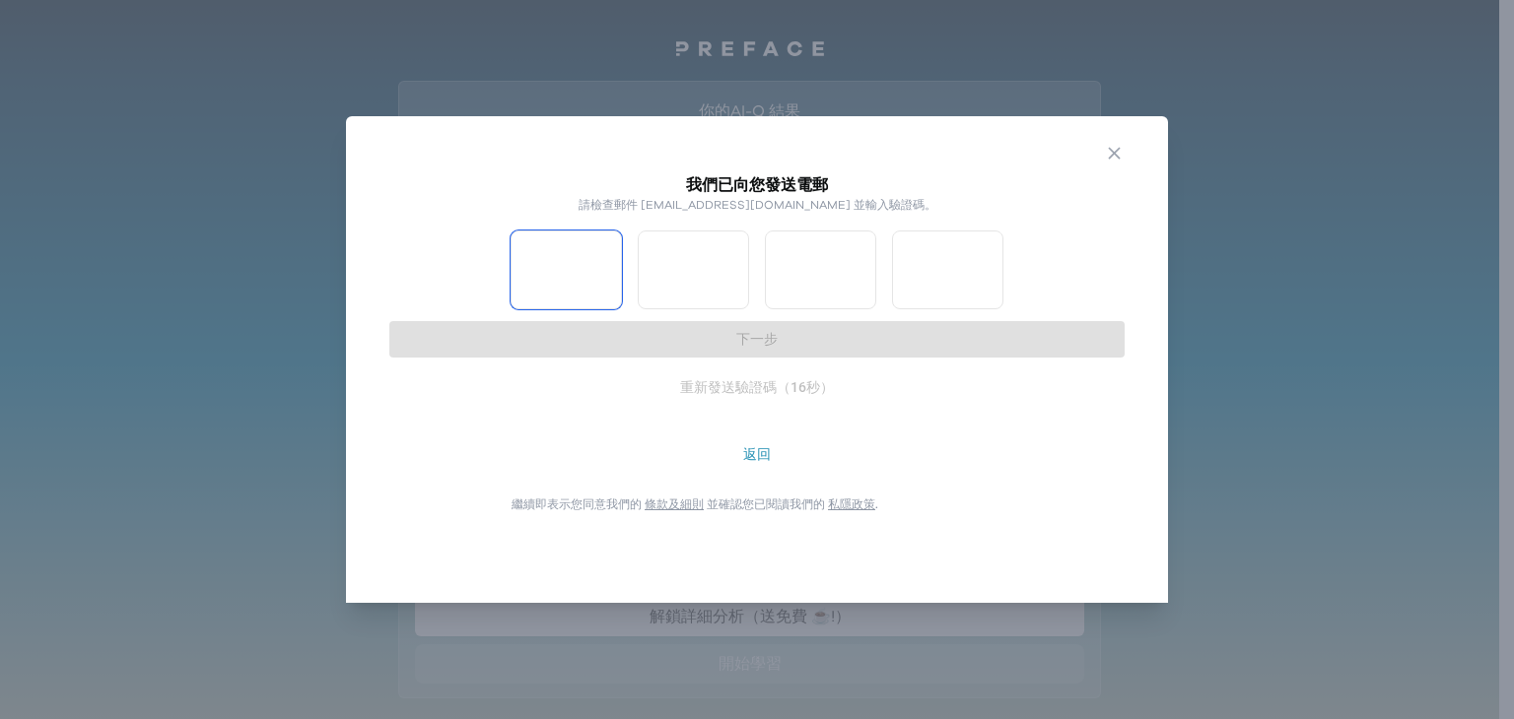
click at [543, 257] on input "Please enter OTP character 1" at bounding box center [565, 270] width 111 height 79
type input "*"
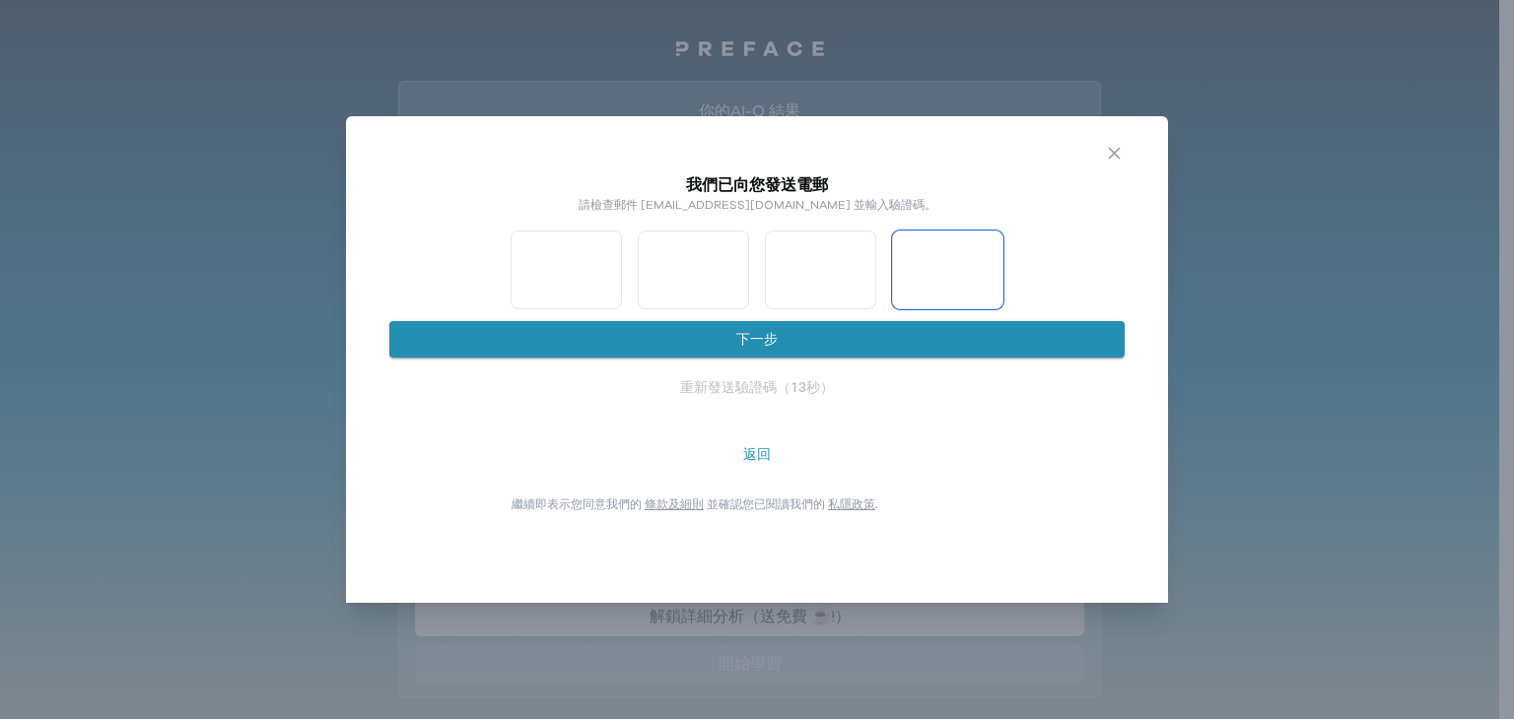
type input "*"
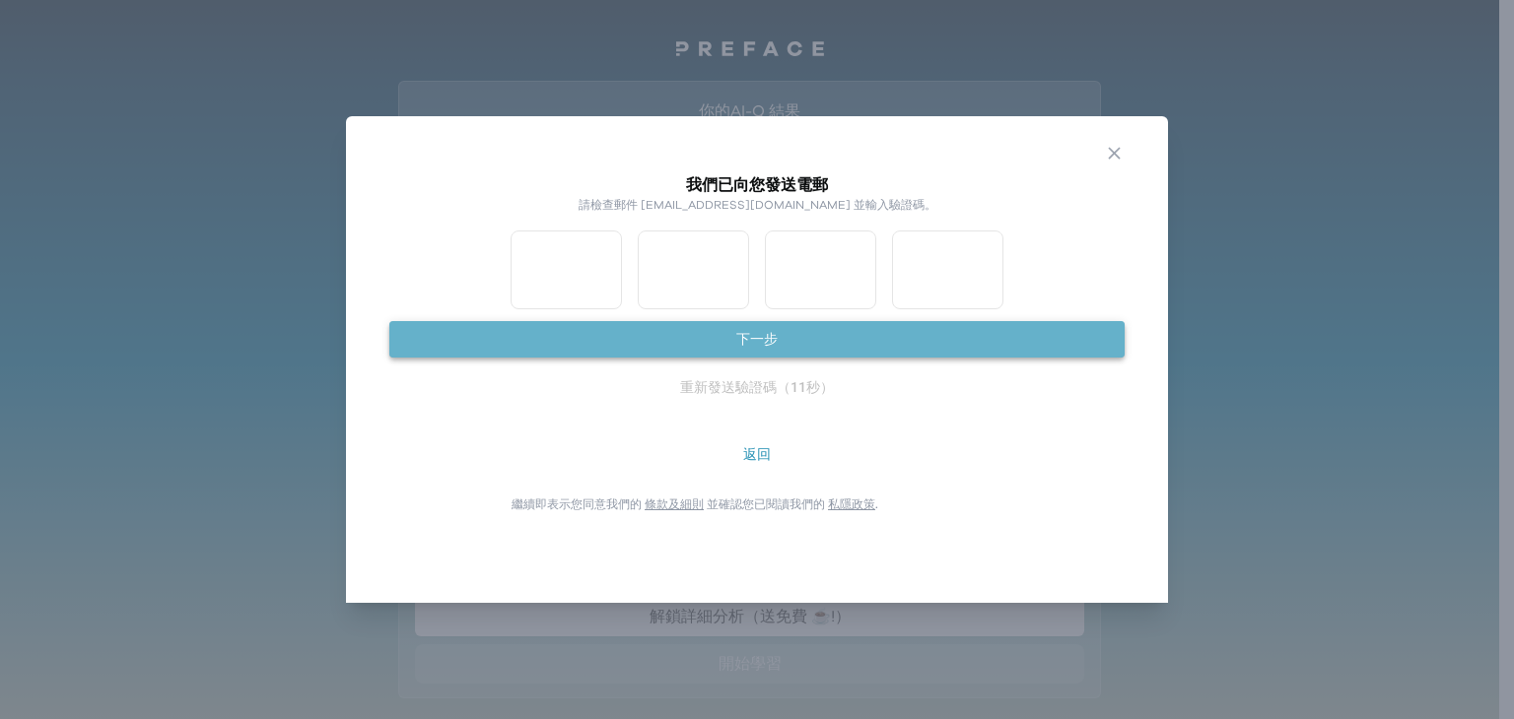
click at [763, 341] on button "下一步" at bounding box center [756, 339] width 735 height 36
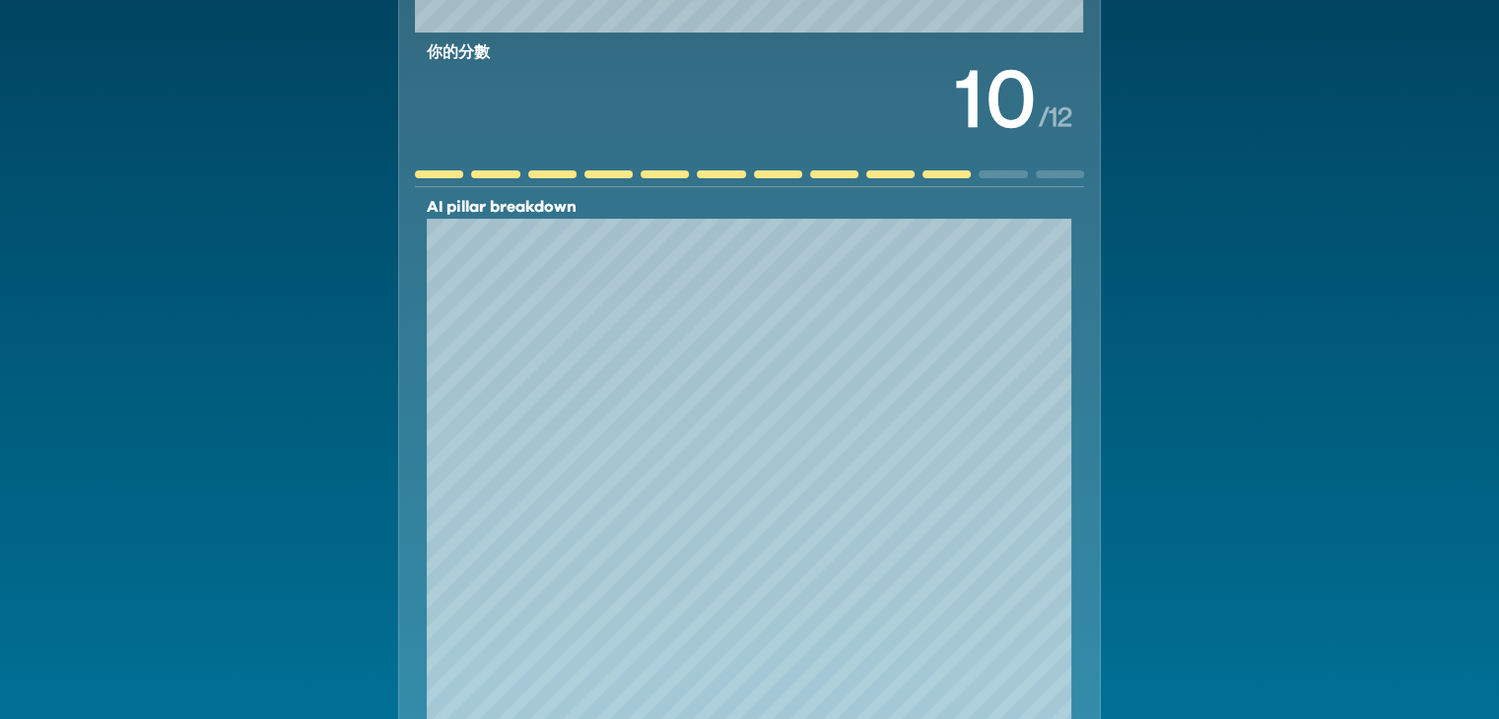
scroll to position [434, 0]
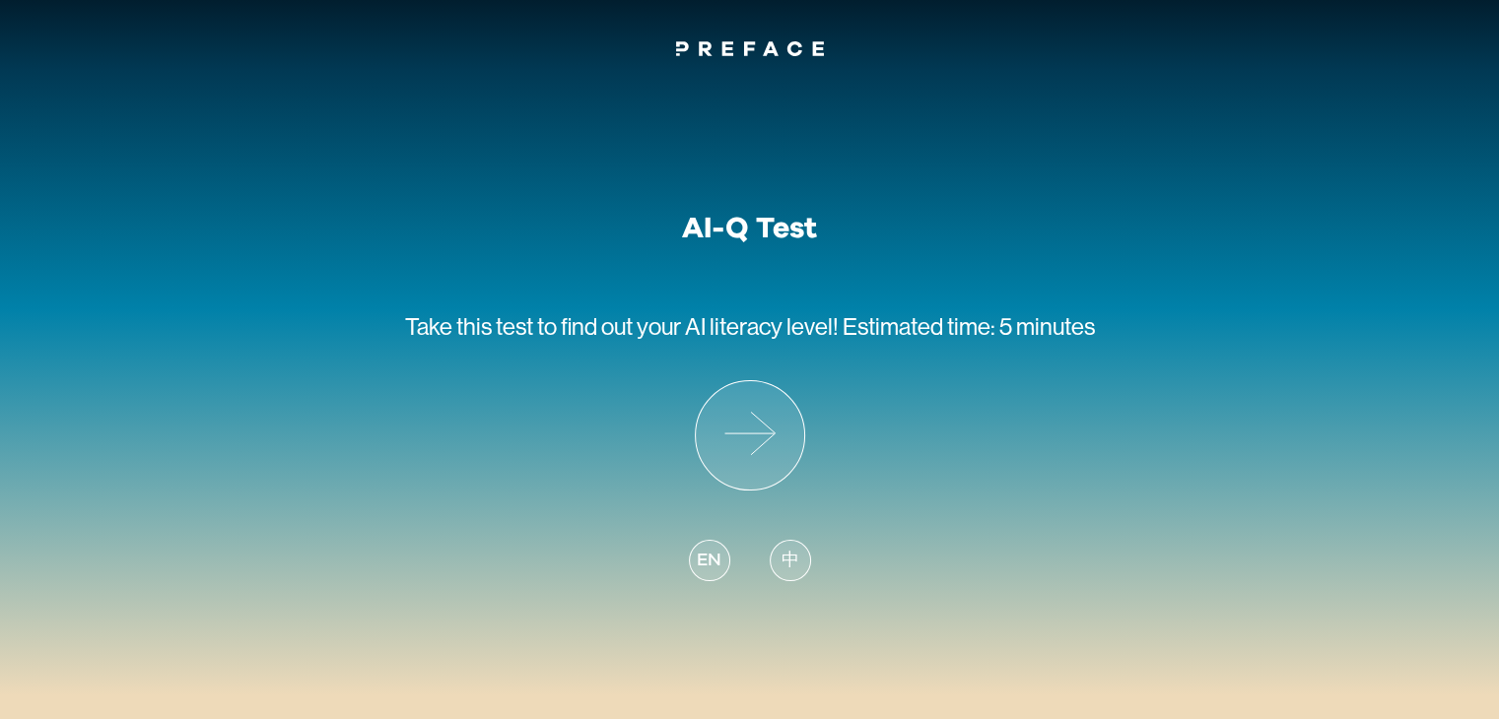
click at [803, 56] on icon at bounding box center [750, 48] width 148 height 15
